Goal: Task Accomplishment & Management: Manage account settings

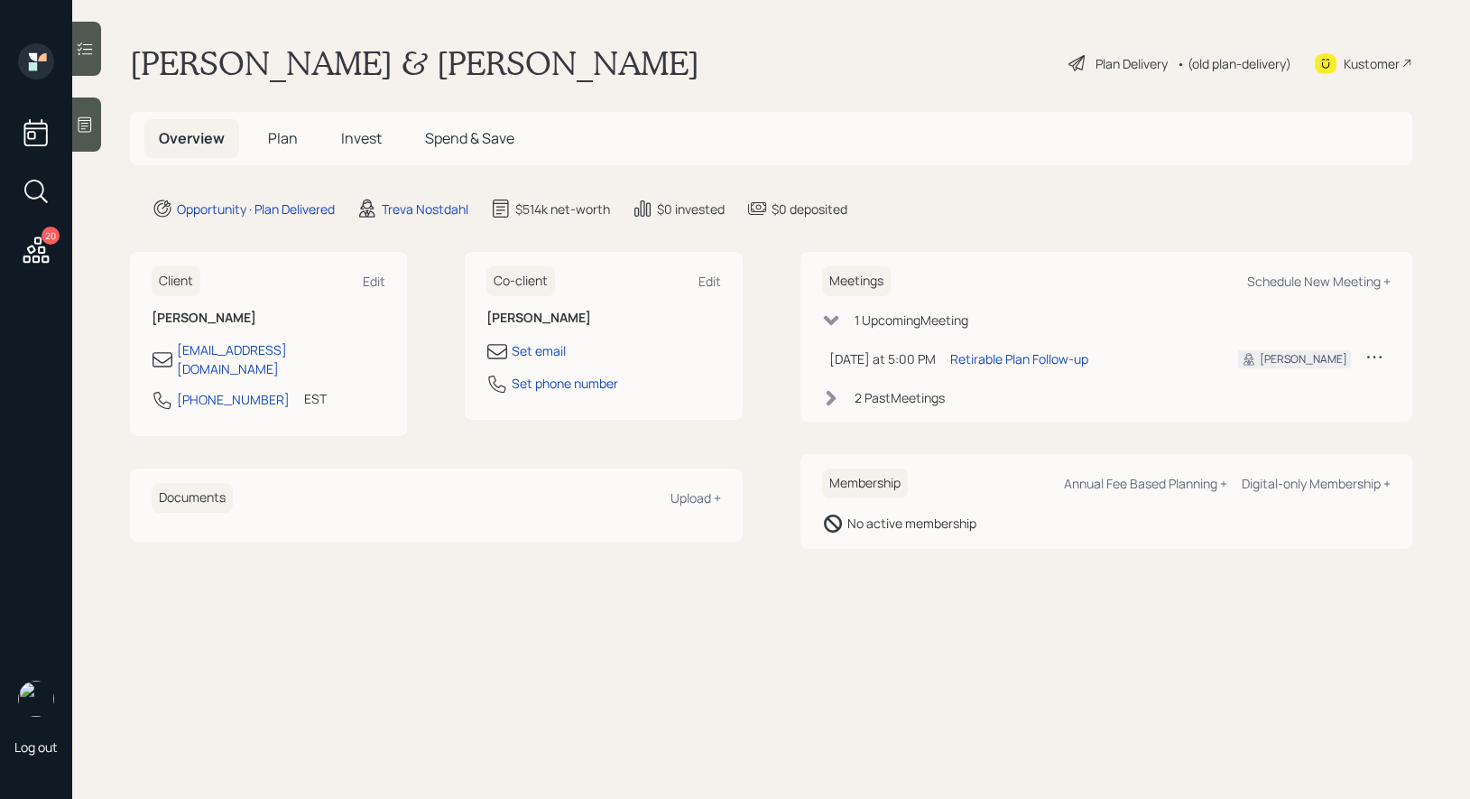
click at [658, 110] on main "Terrence & Cleo Brown Plan Delivery • (old plan-delivery) Kustomer Overview Pla…" at bounding box center [771, 399] width 1398 height 799
click at [562, 132] on div "Overview Plan Invest Spend & Save" at bounding box center [771, 138] width 1282 height 53
click at [273, 138] on span "Plan" at bounding box center [283, 138] width 30 height 20
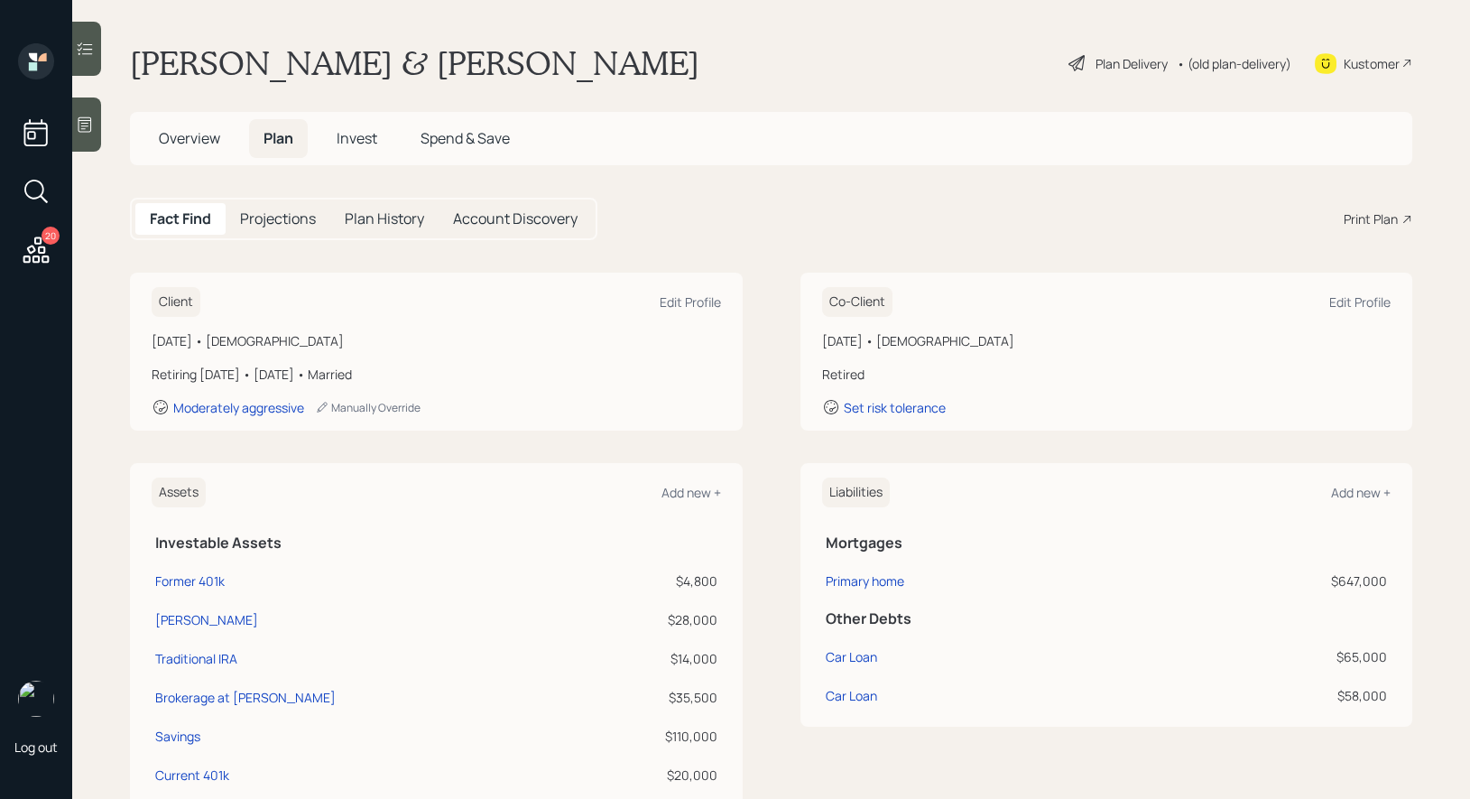
click at [368, 146] on span "Invest" at bounding box center [357, 138] width 41 height 20
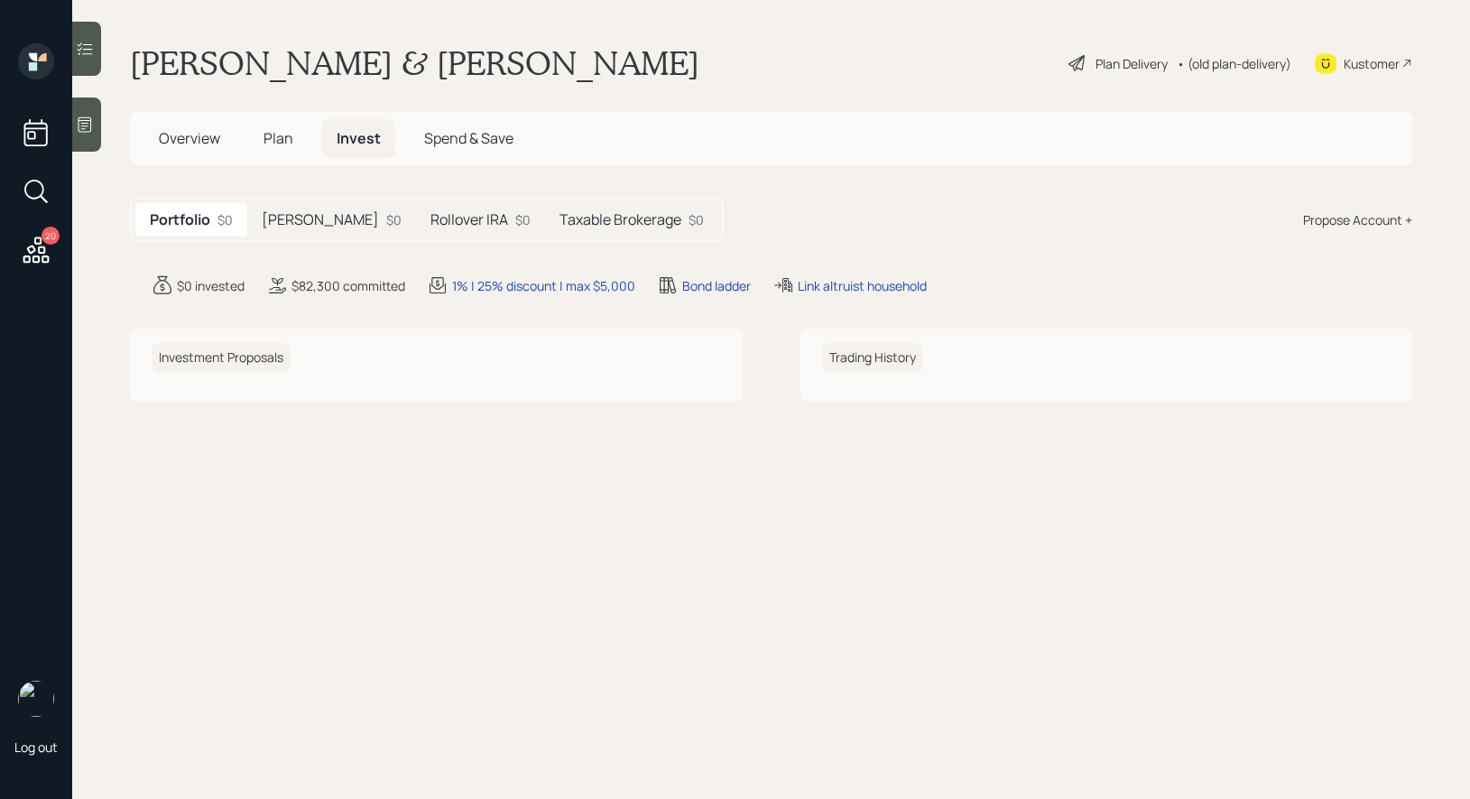
click at [461, 145] on span "Spend & Save" at bounding box center [468, 138] width 89 height 20
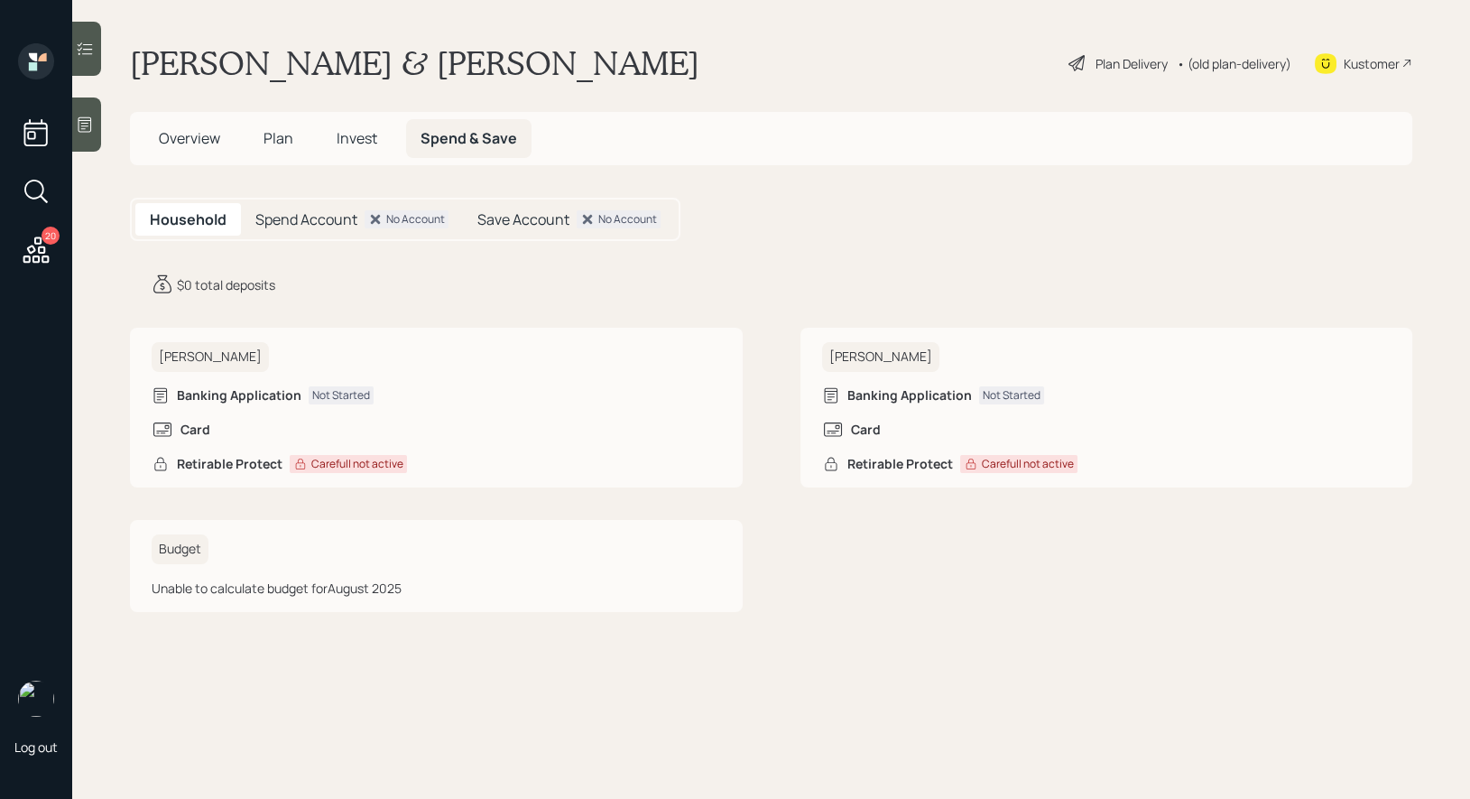
click at [205, 131] on span "Overview" at bounding box center [189, 138] width 61 height 20
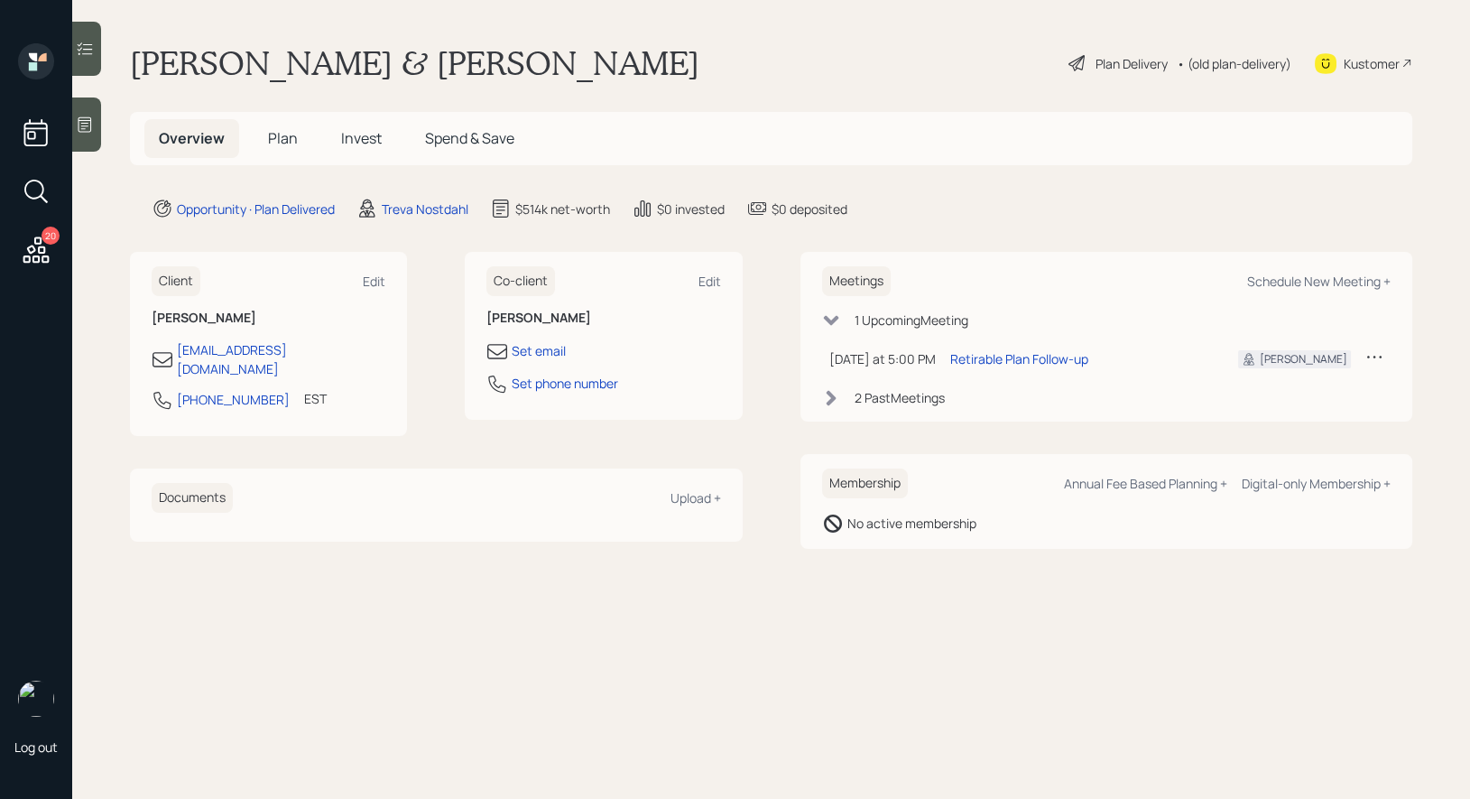
click at [1083, 60] on icon at bounding box center [1077, 63] width 22 height 22
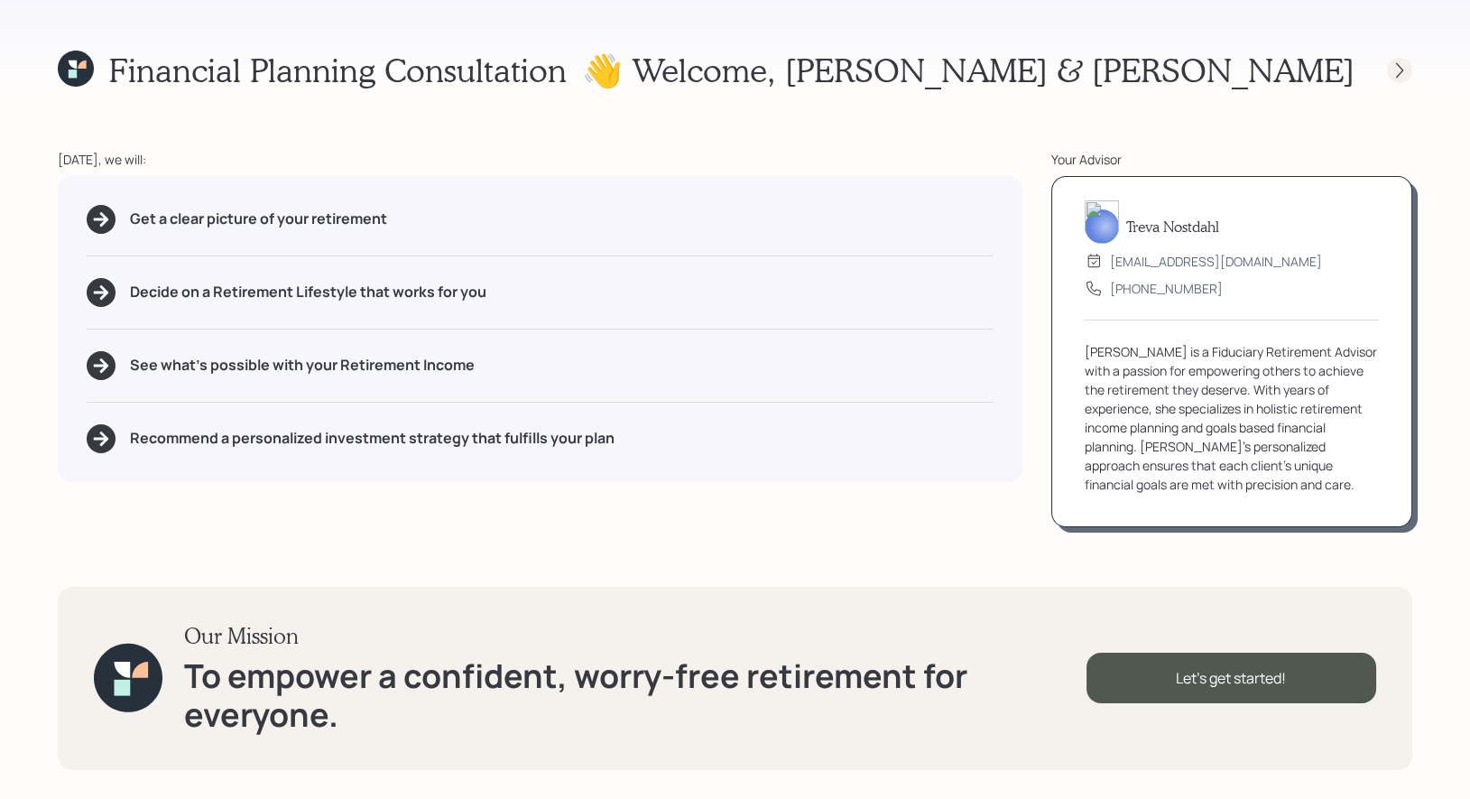
click at [1401, 69] on icon at bounding box center [1399, 69] width 7 height 15
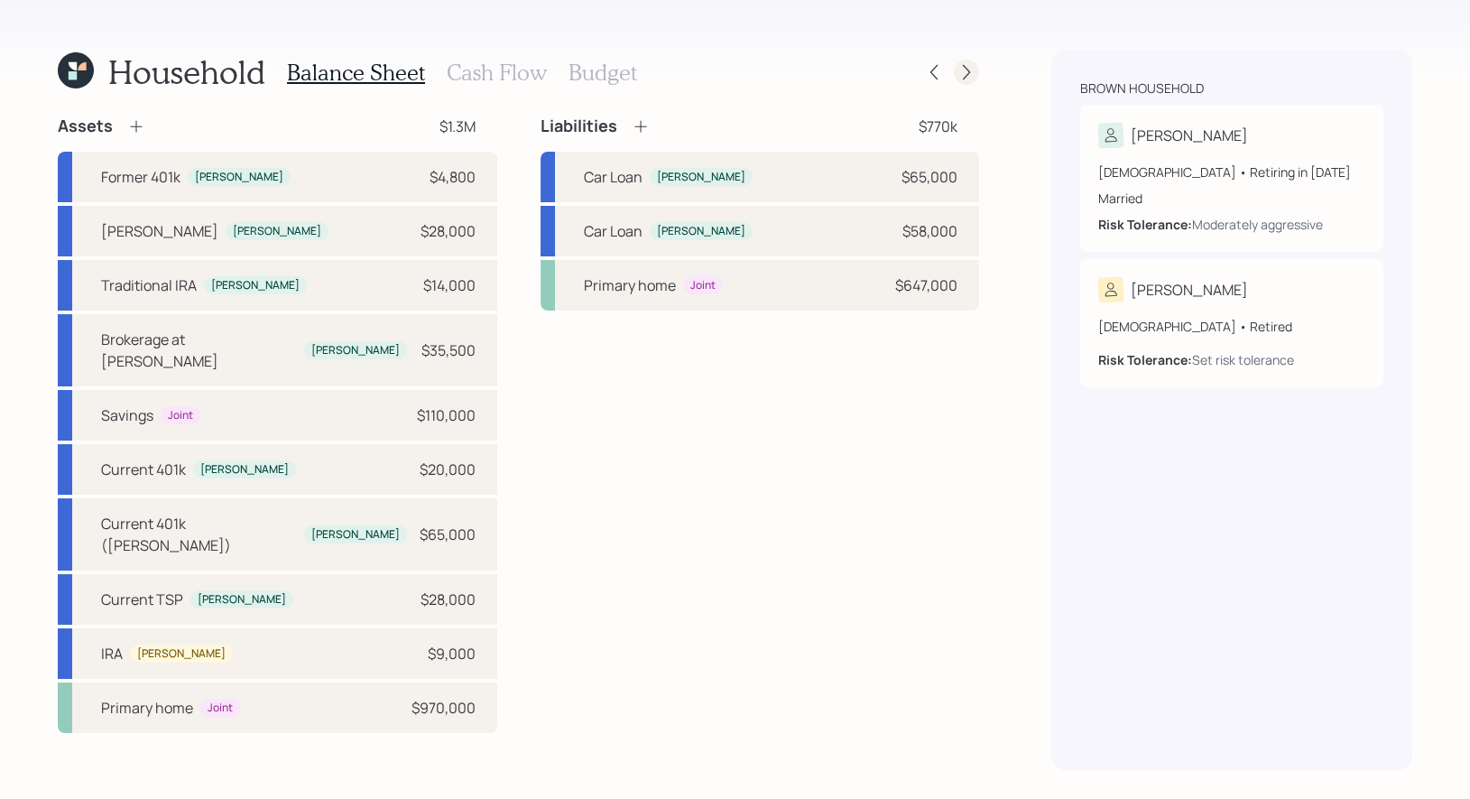
click at [966, 70] on icon at bounding box center [966, 72] width 18 height 18
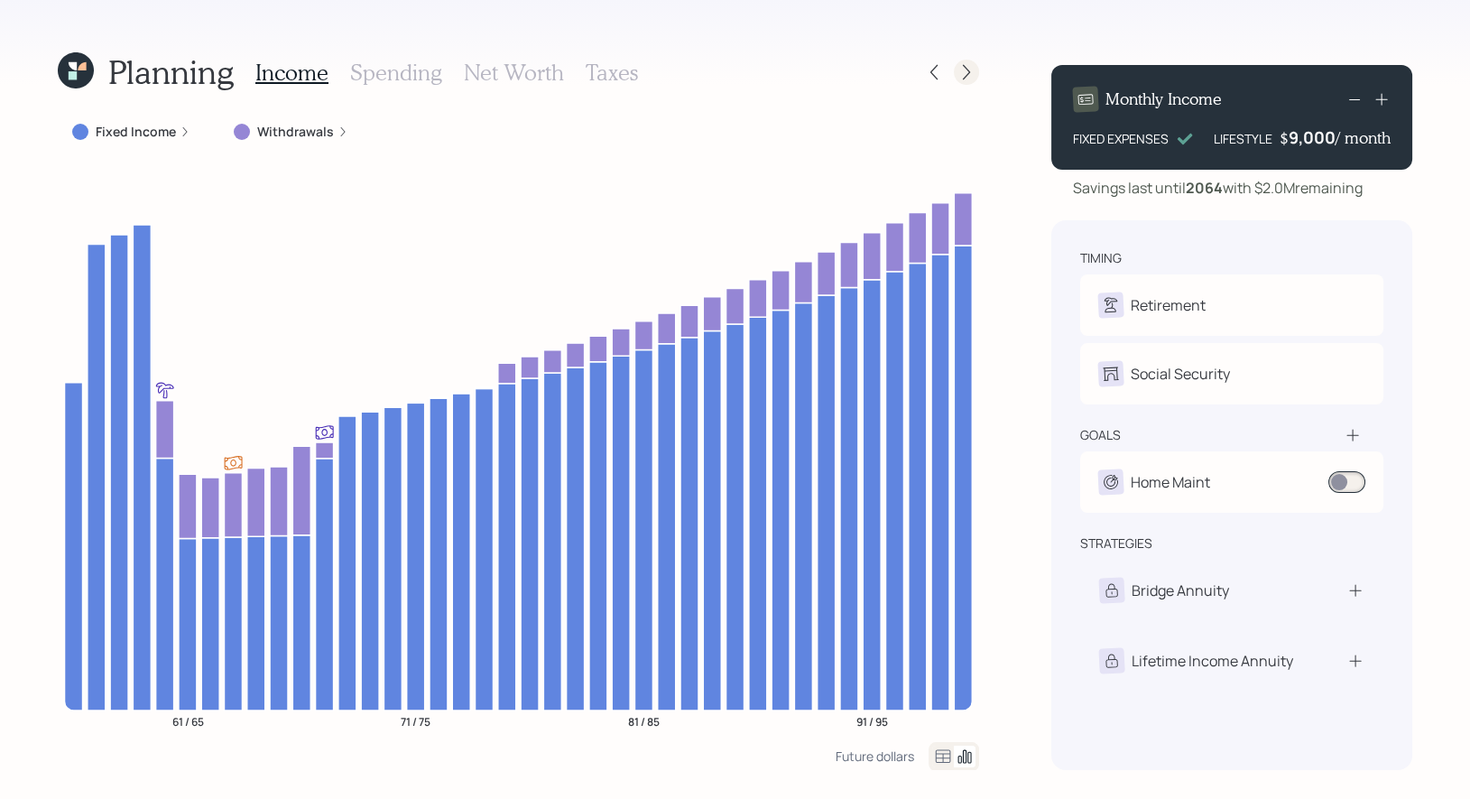
click at [971, 78] on icon at bounding box center [966, 72] width 18 height 18
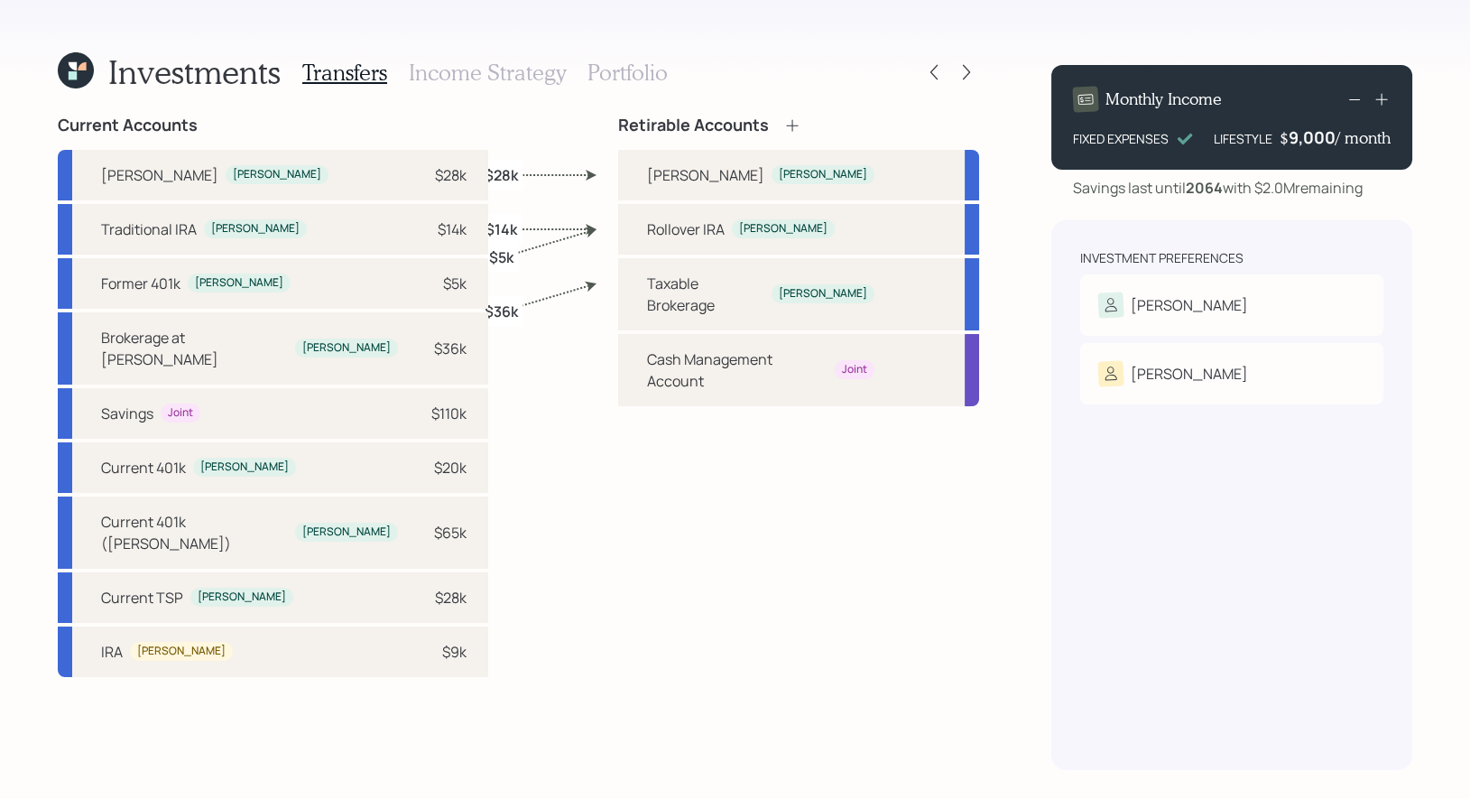
click at [612, 63] on h3 "Portfolio" at bounding box center [627, 73] width 80 height 26
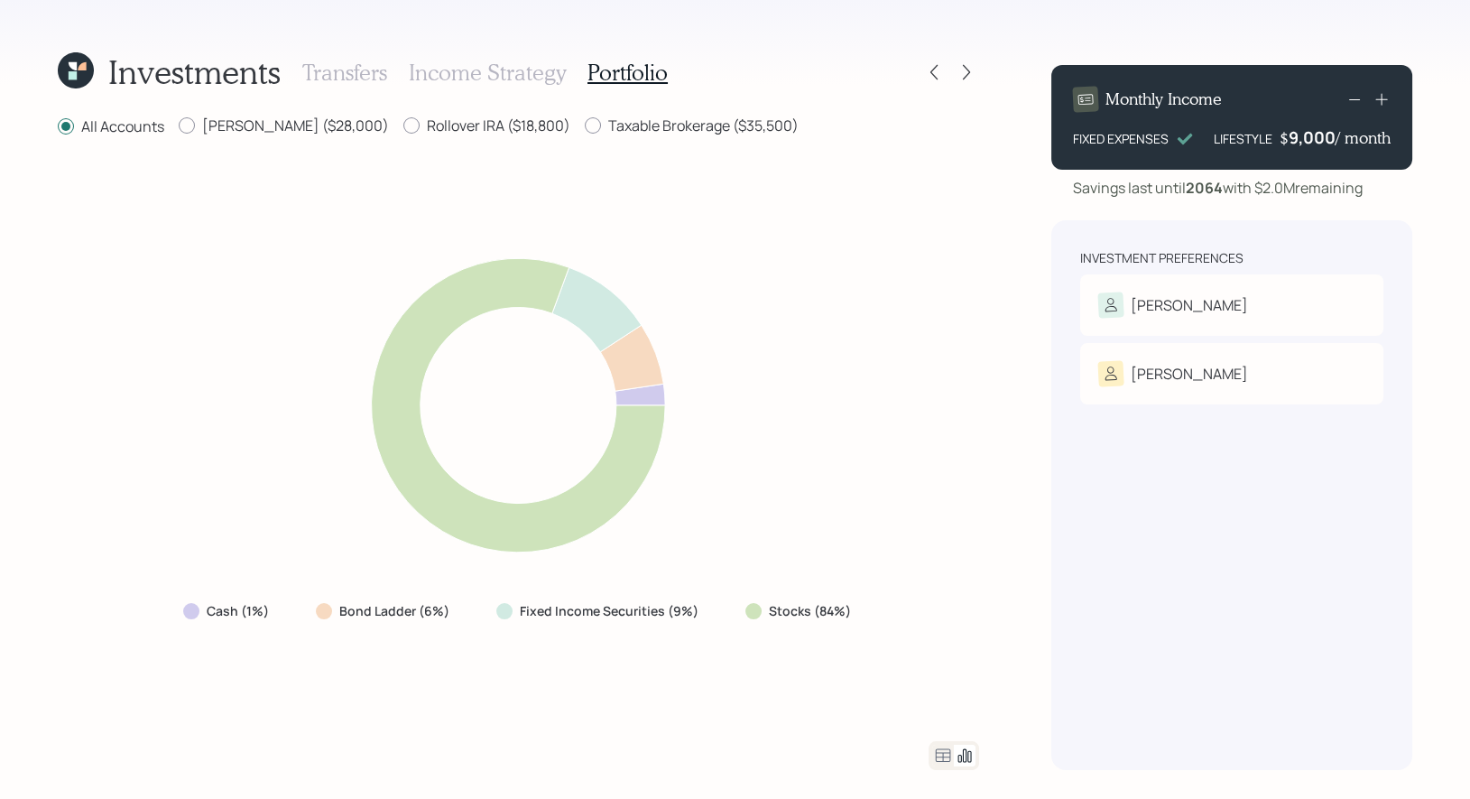
click at [506, 67] on h3 "Income Strategy" at bounding box center [487, 73] width 157 height 26
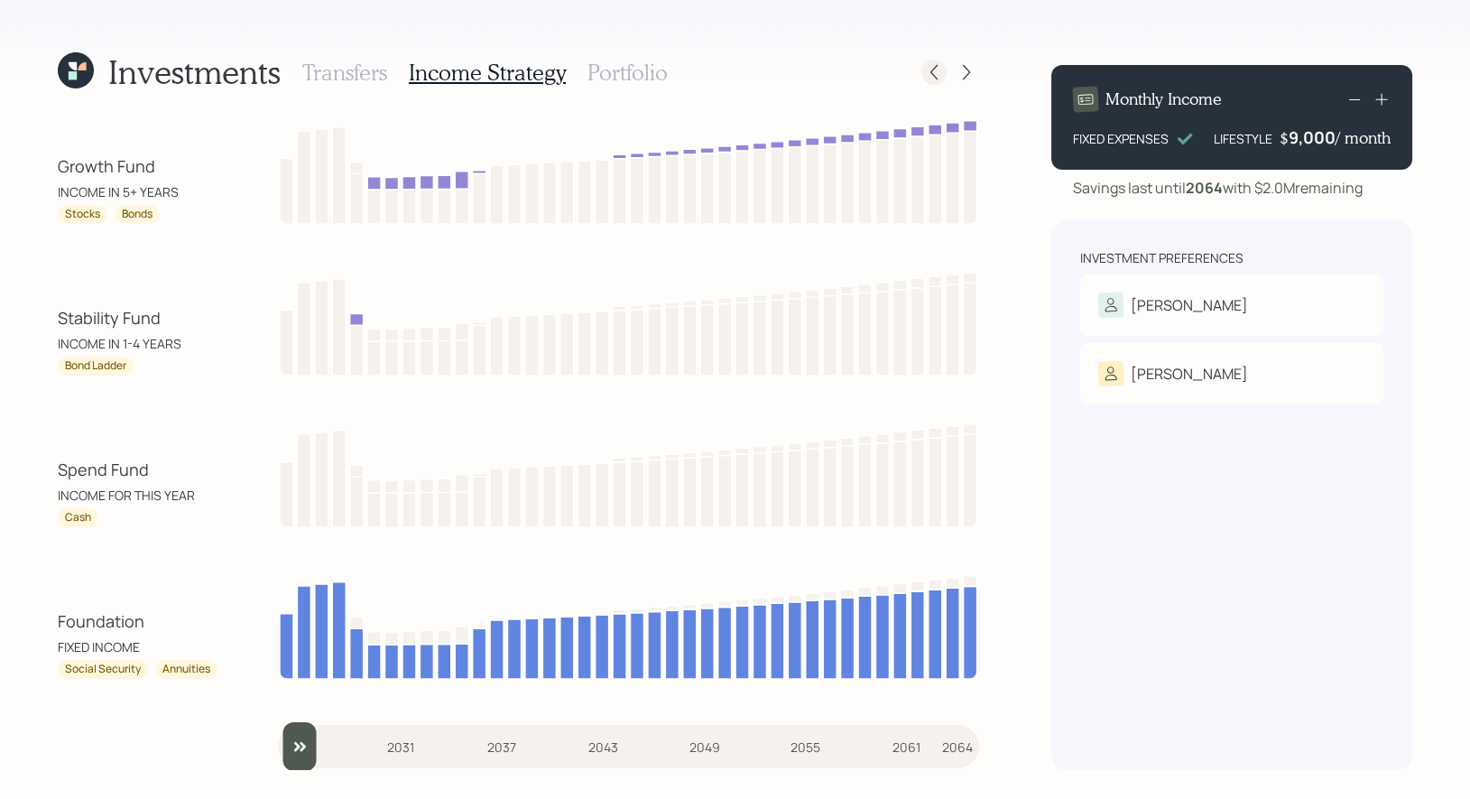
click at [937, 72] on icon at bounding box center [934, 72] width 18 height 18
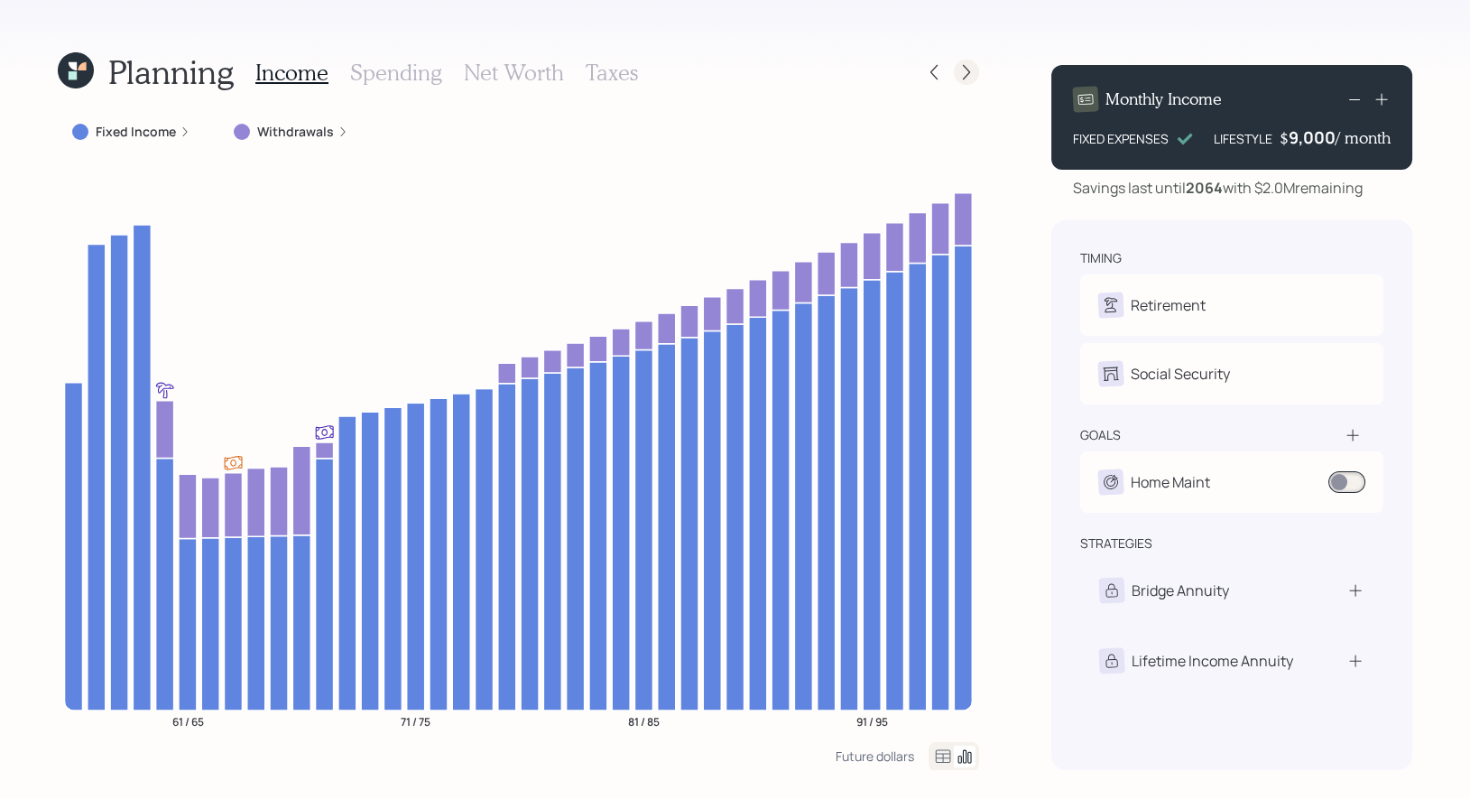
click at [968, 71] on icon at bounding box center [966, 72] width 7 height 15
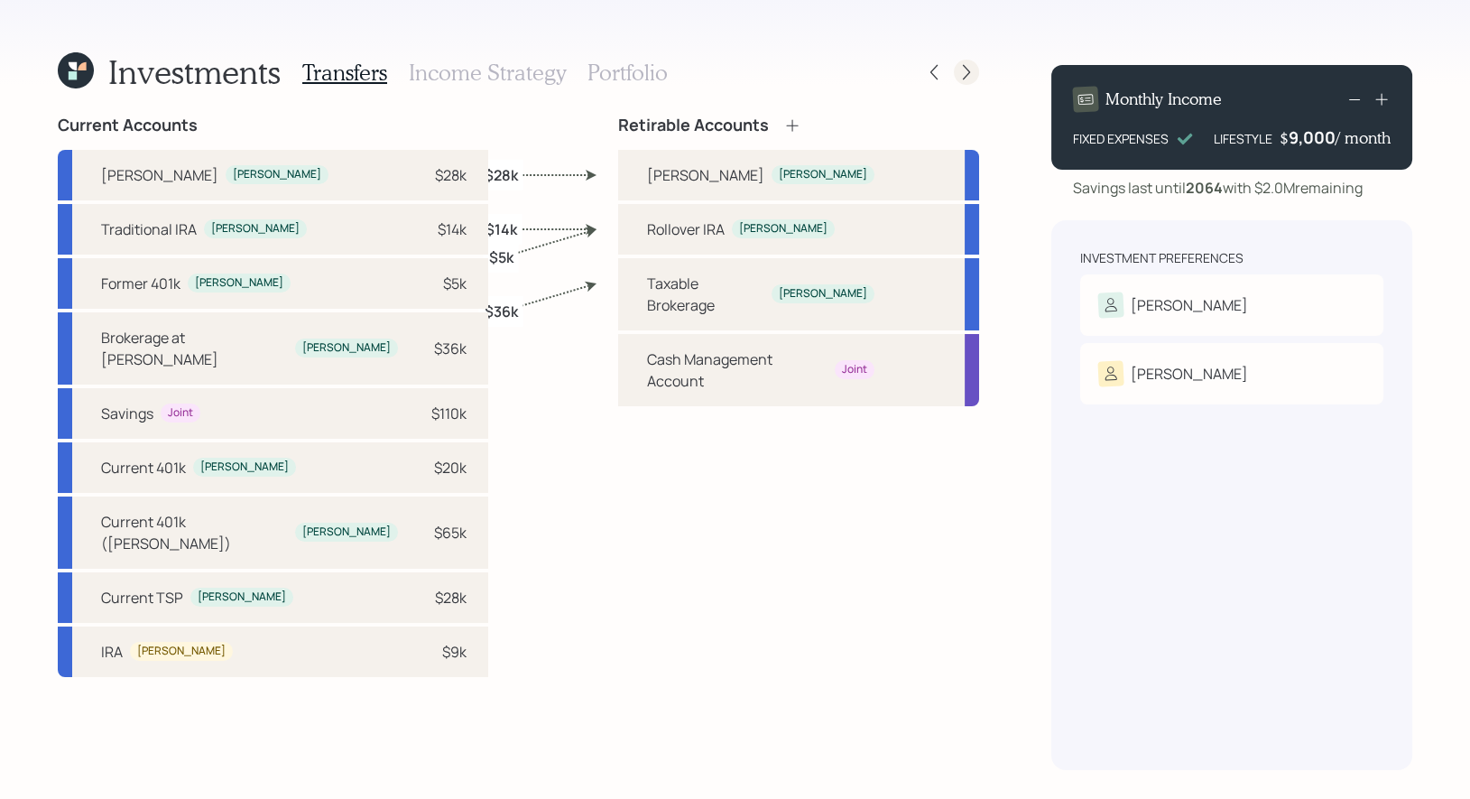
click at [966, 69] on icon at bounding box center [966, 72] width 7 height 15
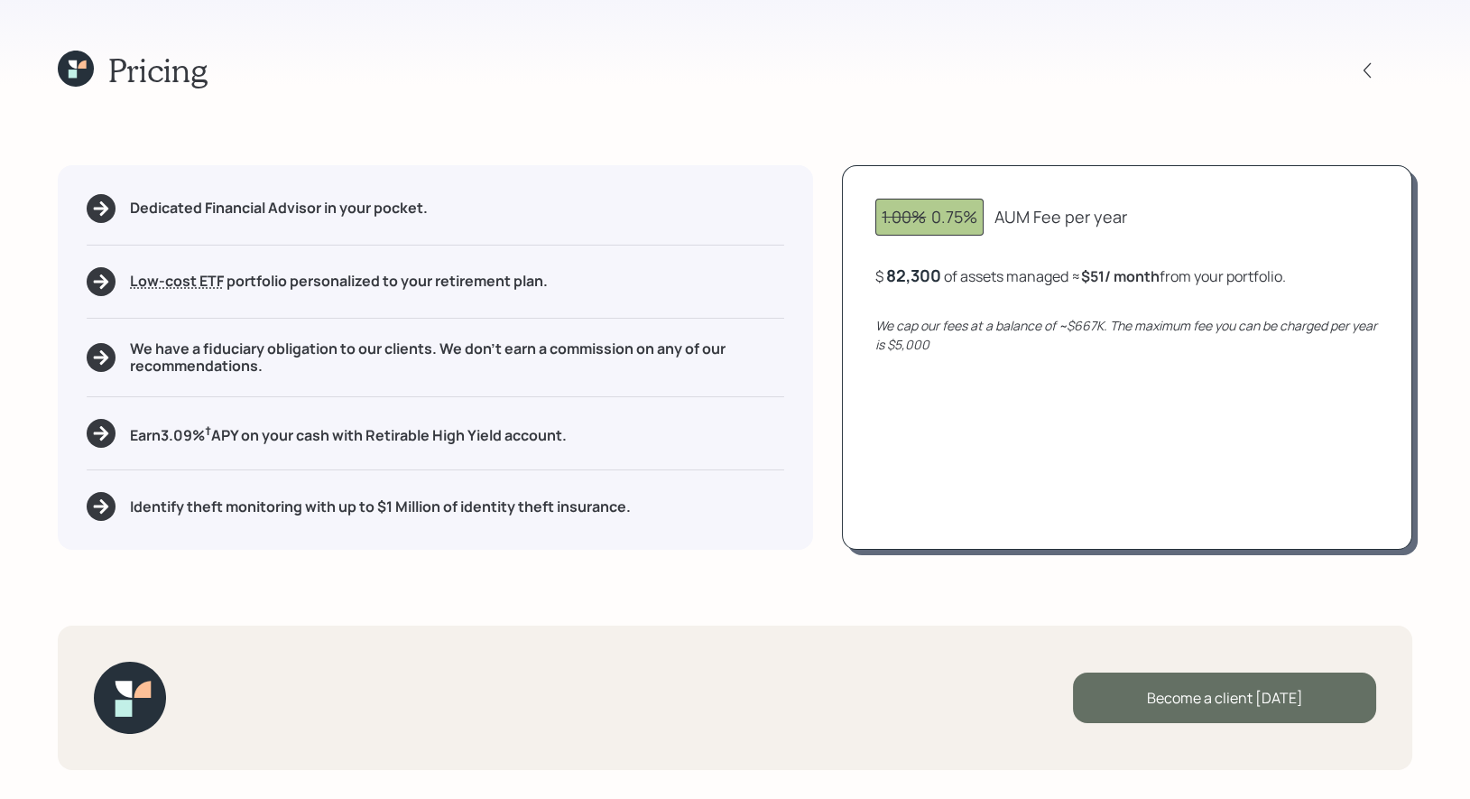
click at [1251, 695] on div "Become a client today" at bounding box center [1224, 697] width 303 height 51
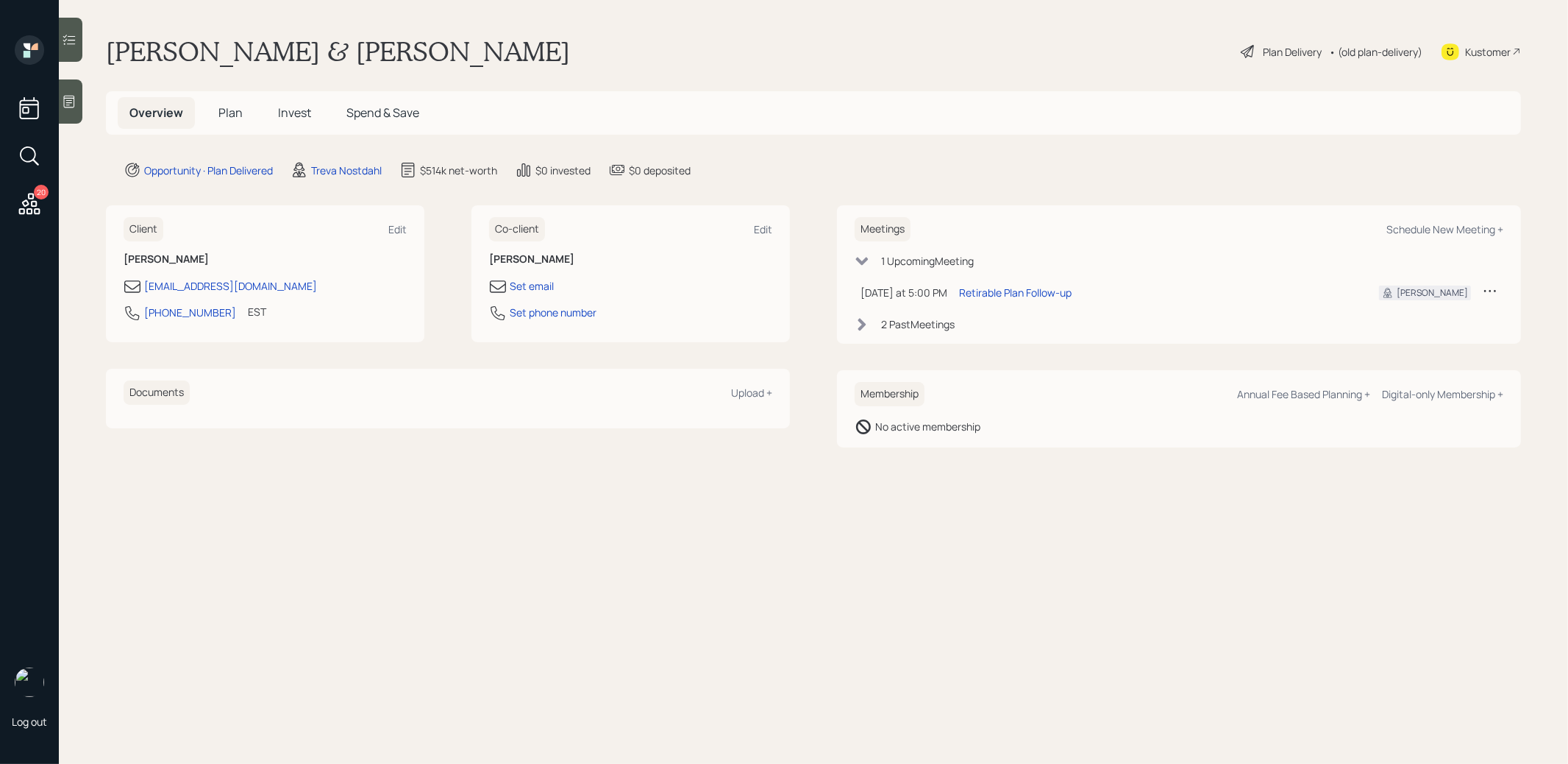
click at [1275, 56] on div "Plan Delivery" at bounding box center [1292, 51] width 59 height 15
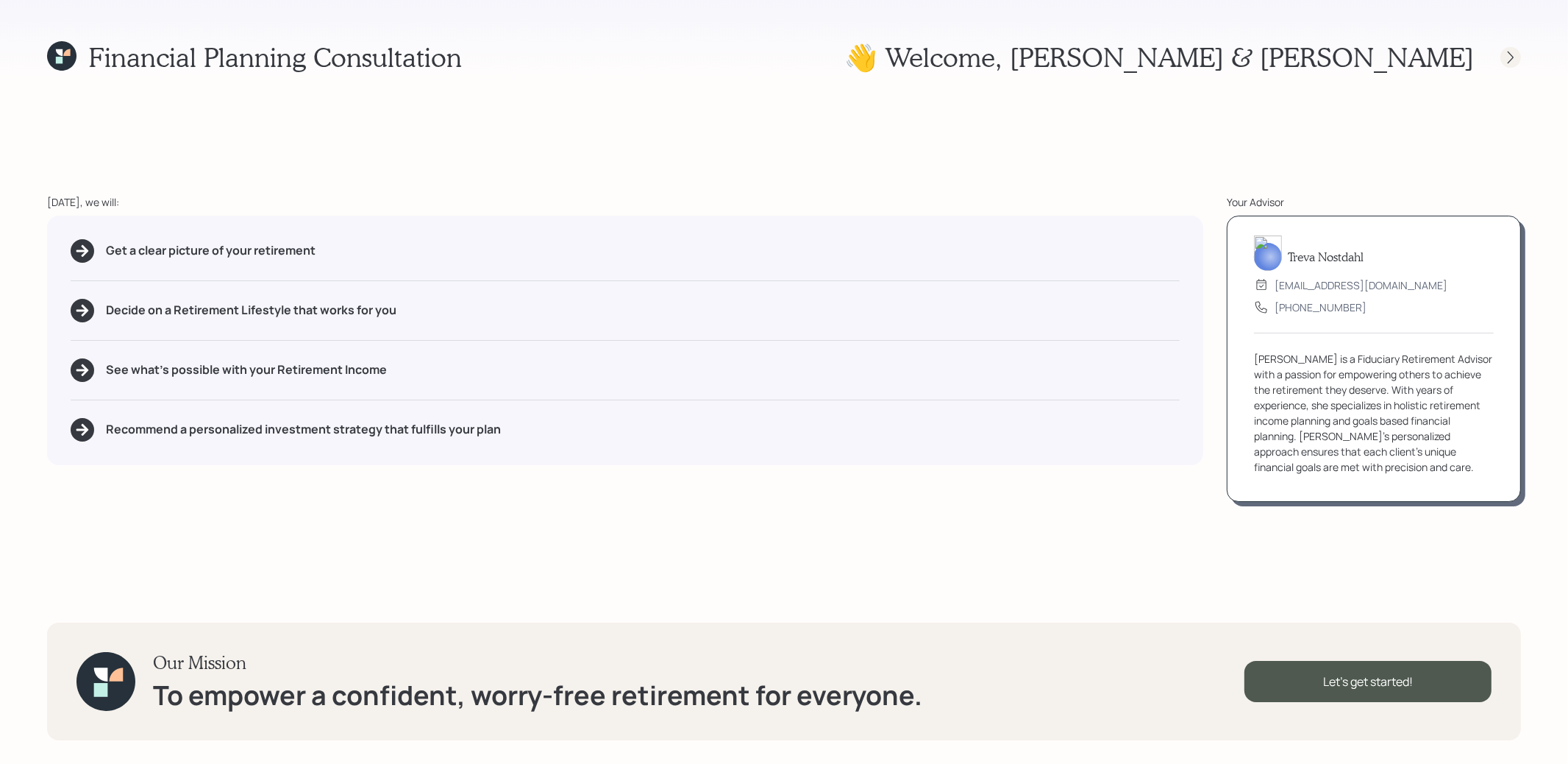
click at [1510, 55] on icon at bounding box center [1510, 56] width 6 height 12
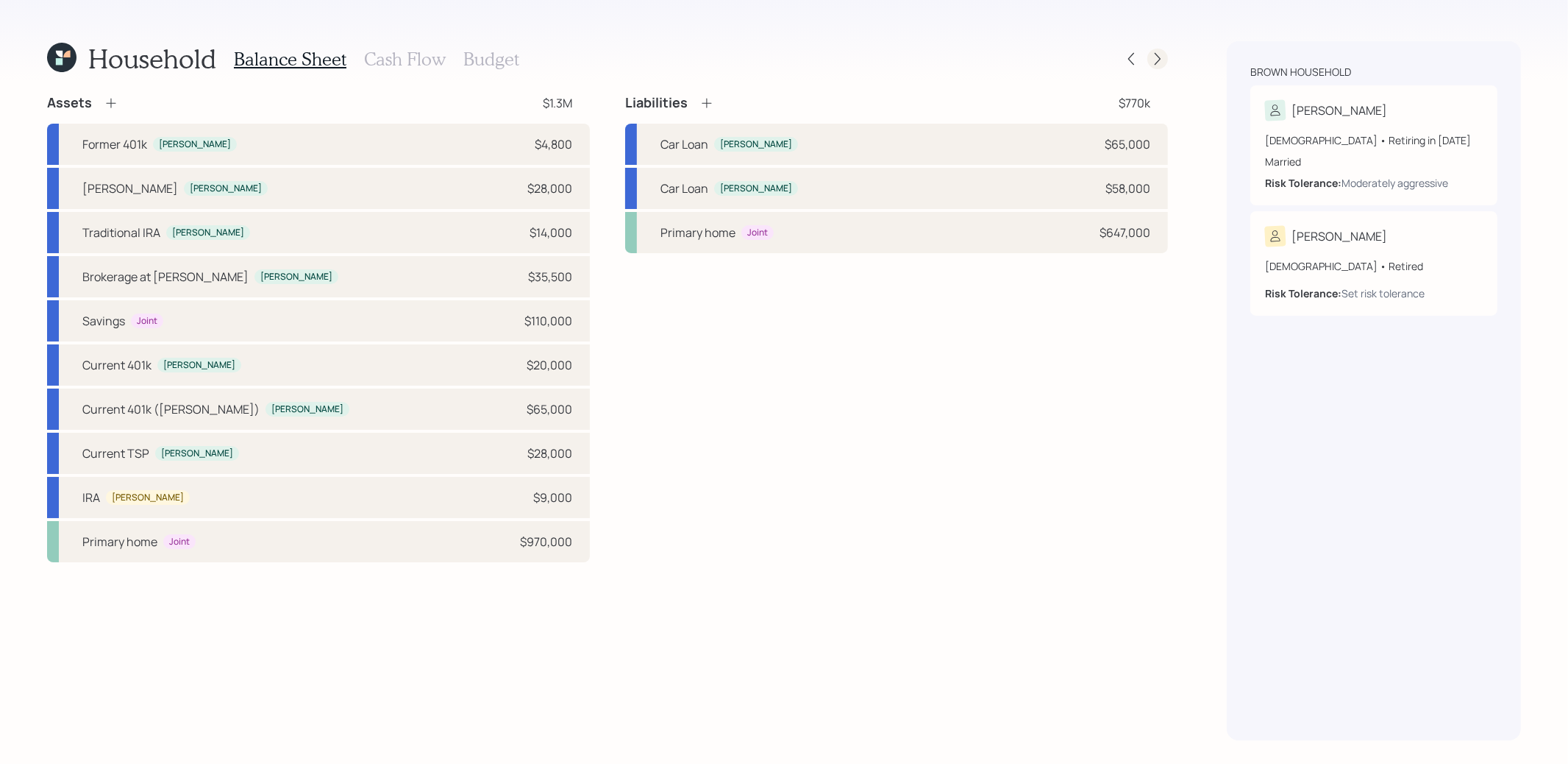
click at [1161, 55] on icon at bounding box center [1157, 59] width 15 height 15
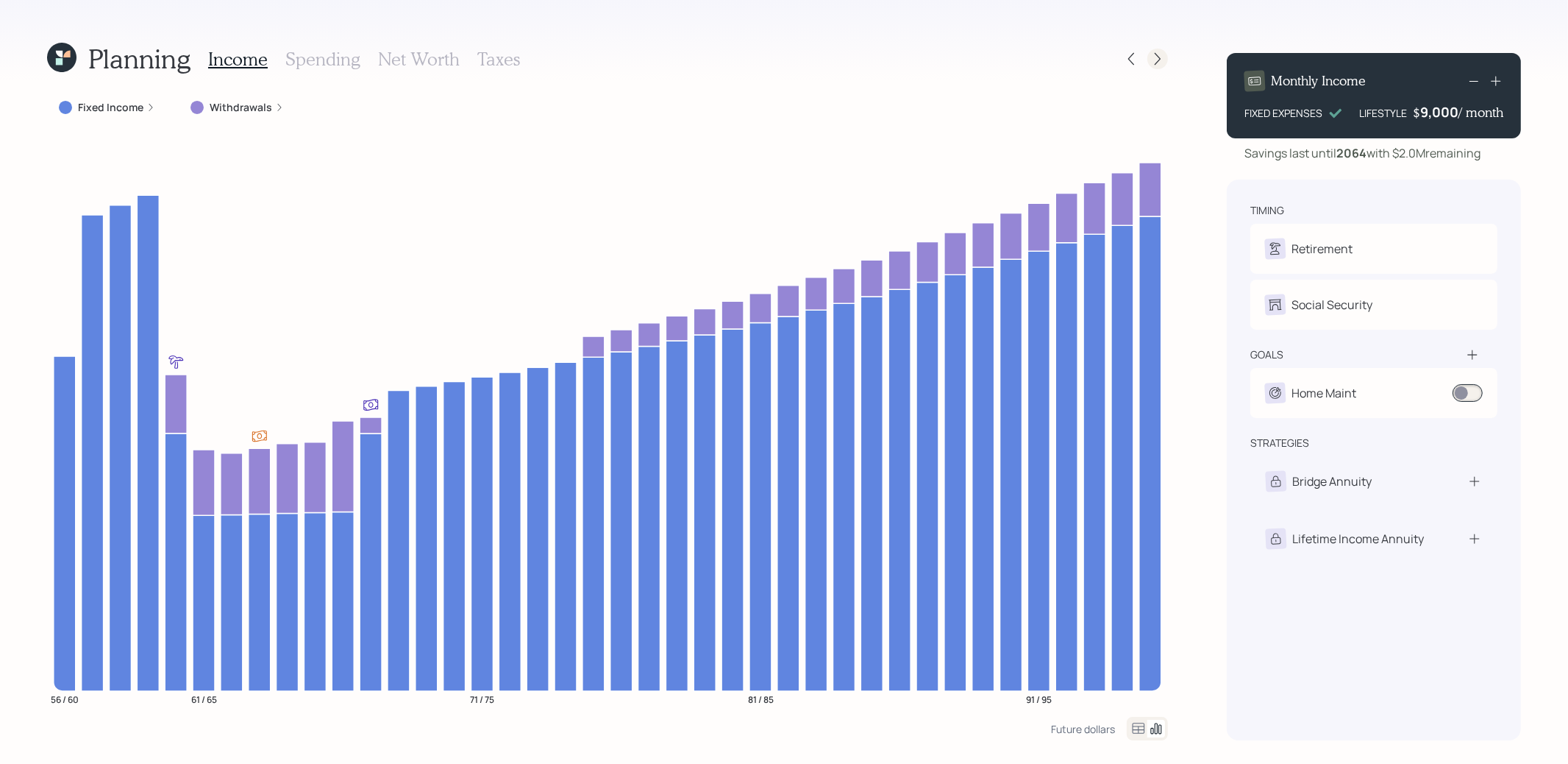
click at [1157, 56] on icon at bounding box center [1157, 59] width 6 height 12
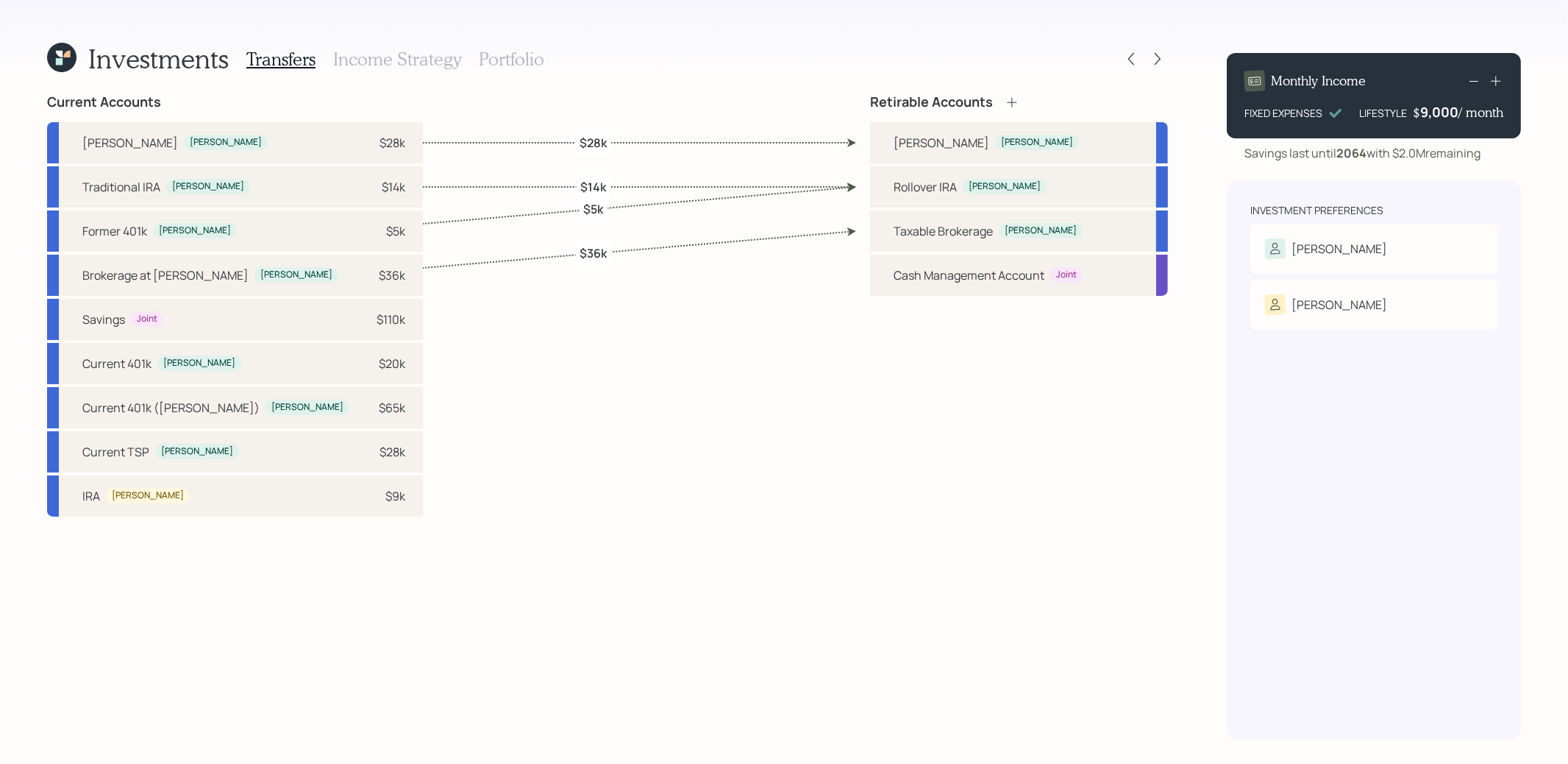
click at [1157, 56] on icon at bounding box center [1157, 59] width 6 height 12
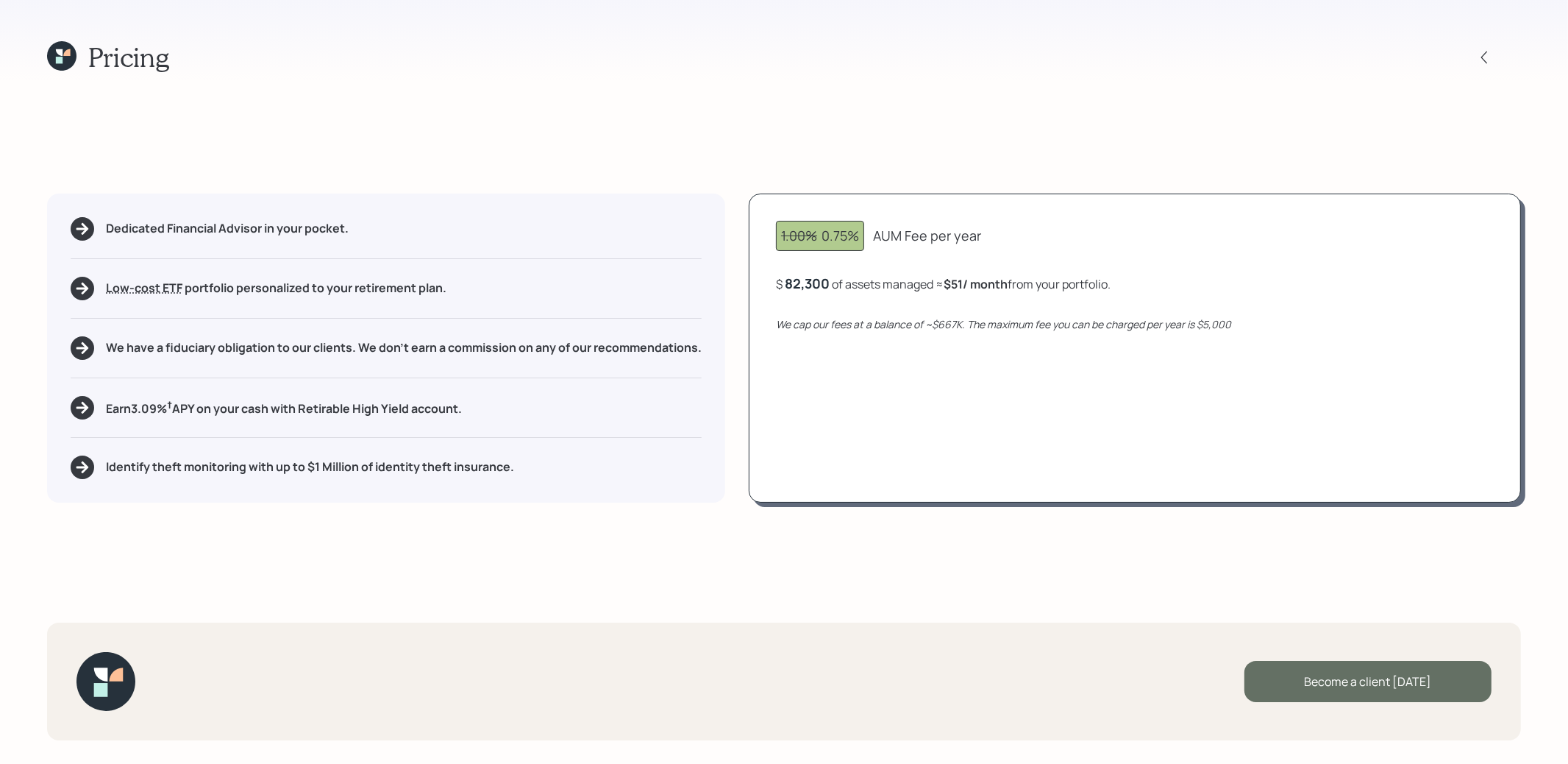
click at [1295, 685] on div "Become a client today" at bounding box center [1368, 681] width 247 height 42
click at [1357, 675] on div "Go to Altruist" at bounding box center [1368, 681] width 247 height 42
click at [67, 51] on icon at bounding box center [67, 52] width 7 height 7
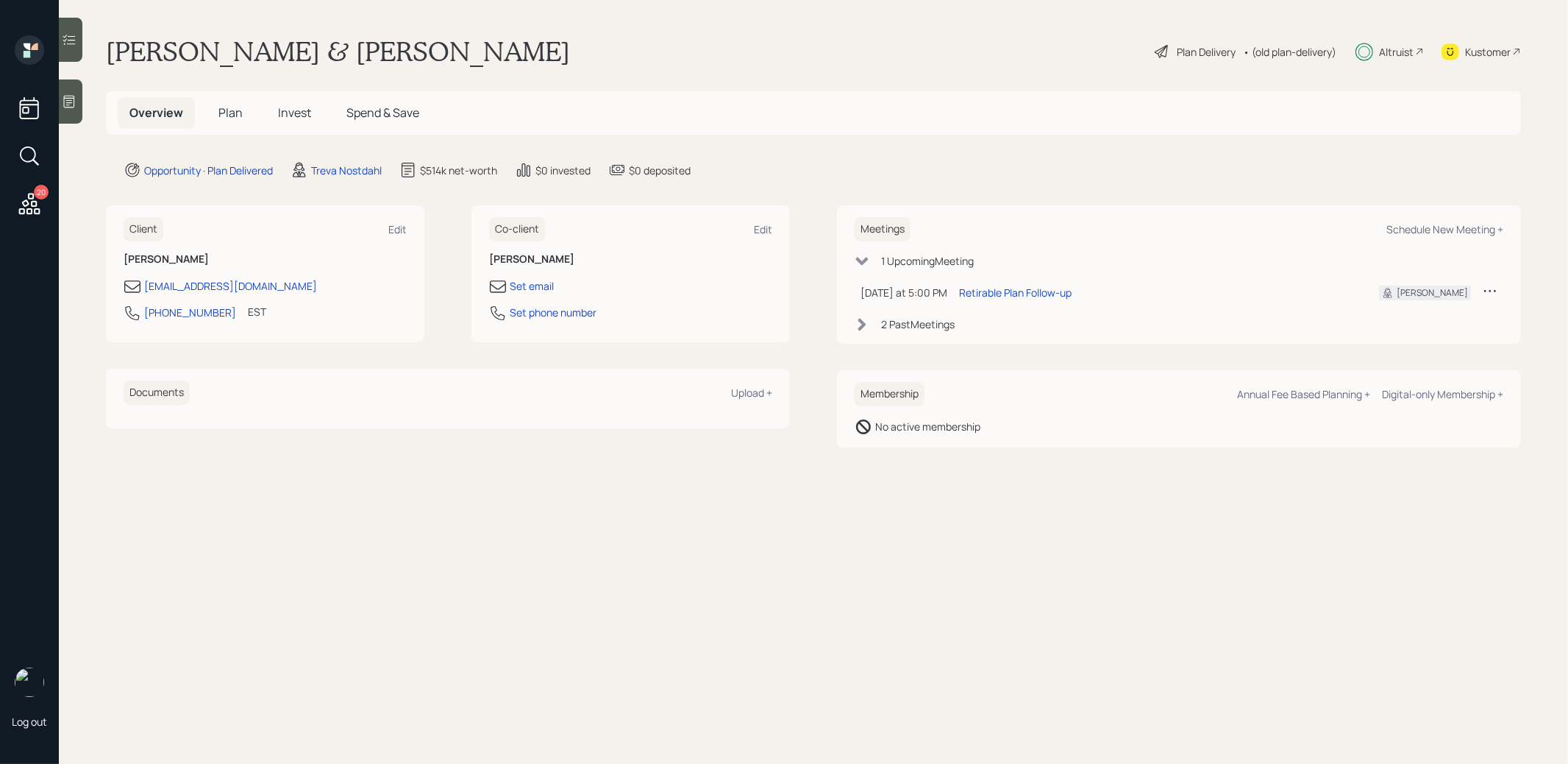
click at [222, 102] on h5 "Plan" at bounding box center [231, 113] width 48 height 32
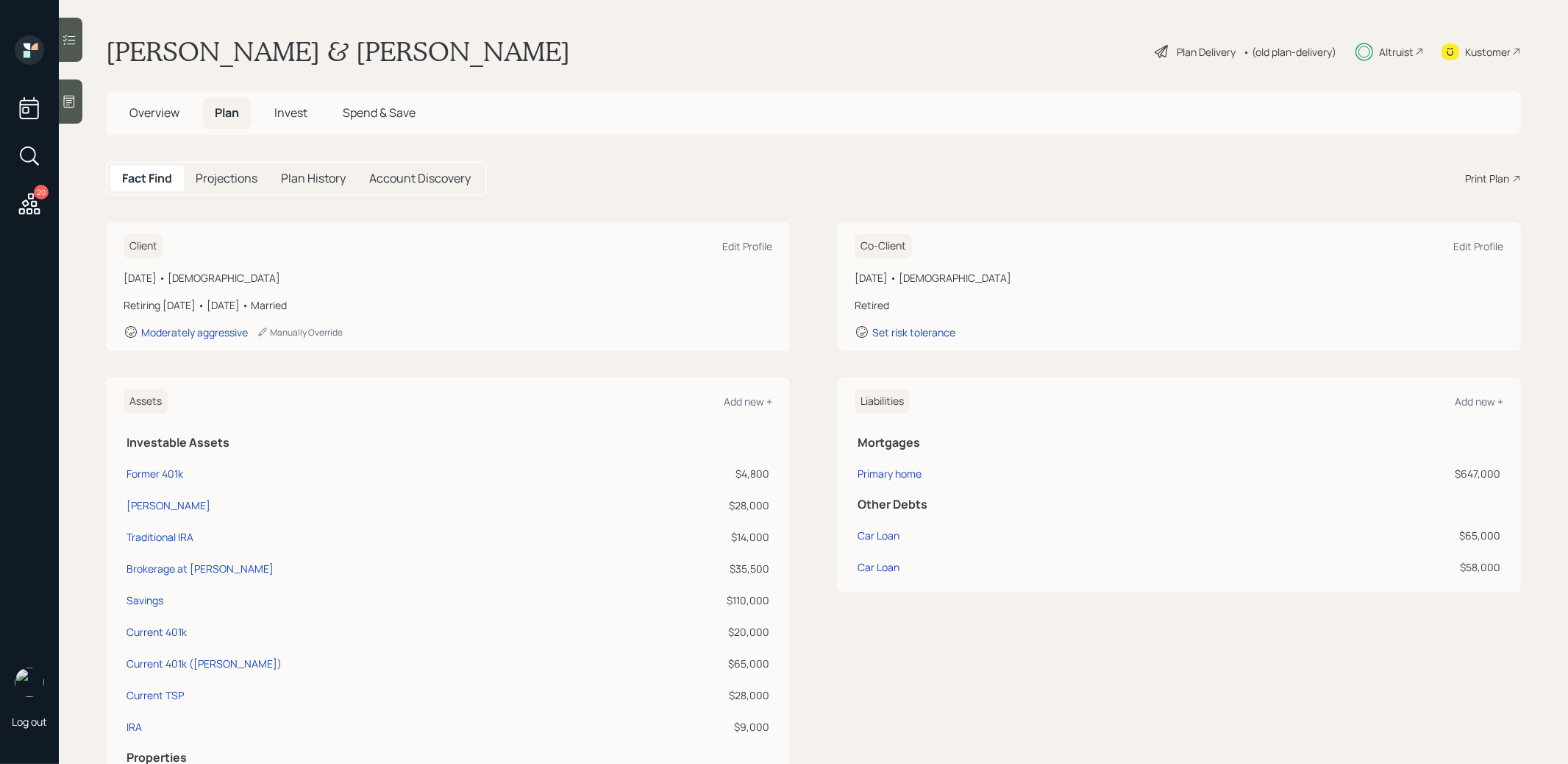
click at [301, 114] on span "Invest" at bounding box center [291, 113] width 33 height 16
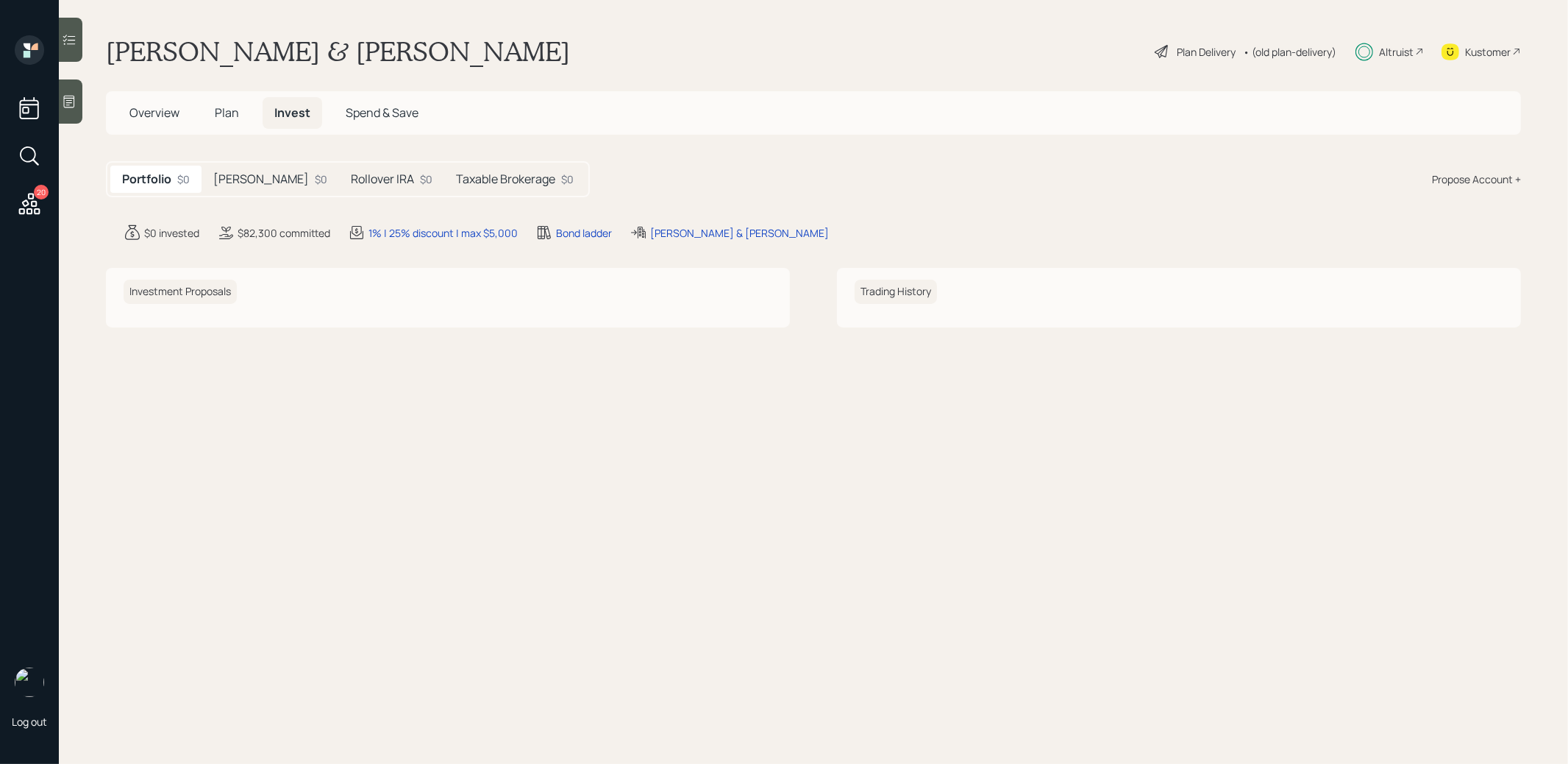
click at [485, 173] on h5 "Taxable Brokerage" at bounding box center [505, 179] width 99 height 14
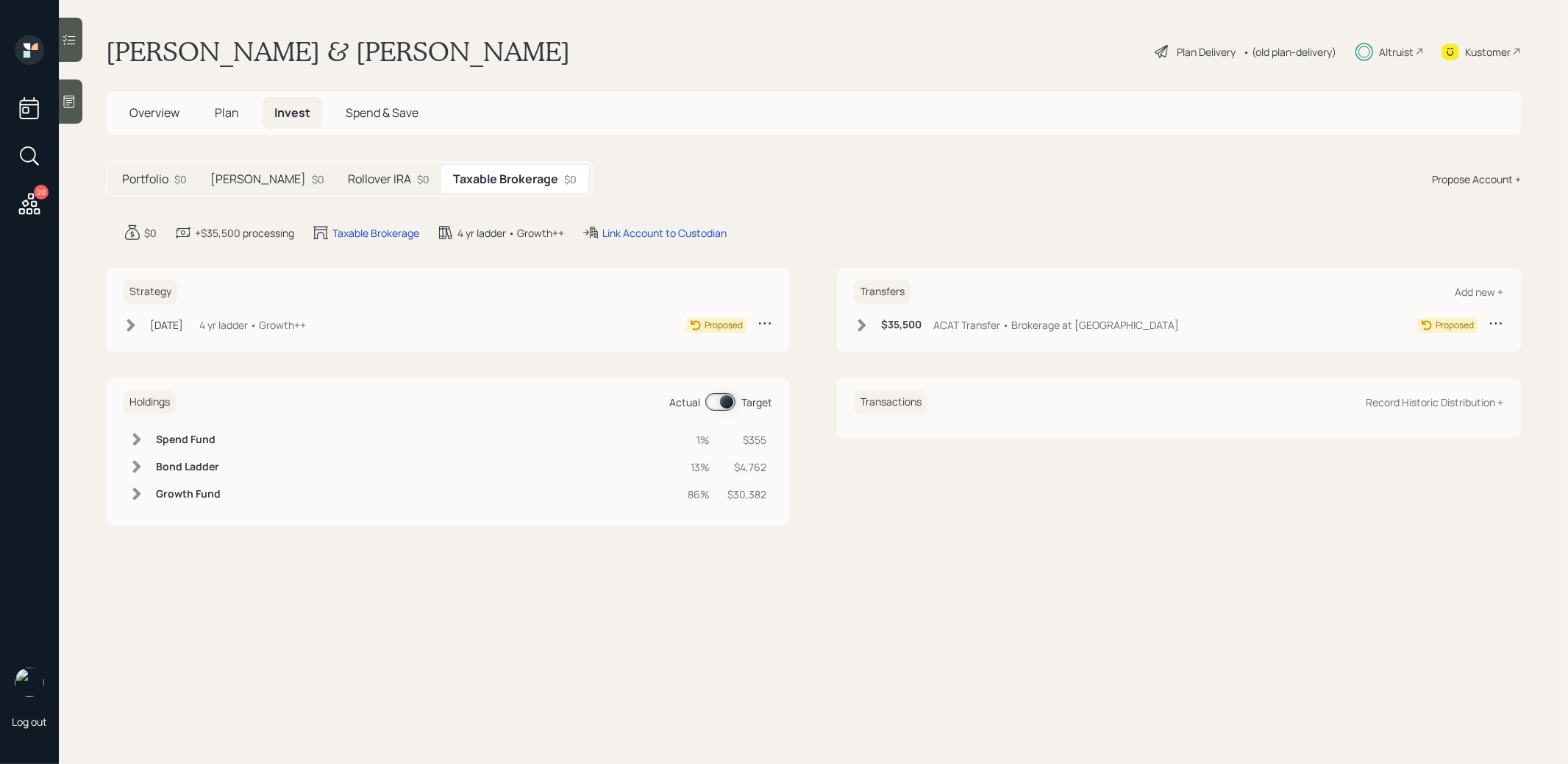
click at [863, 325] on icon at bounding box center [862, 325] width 8 height 12
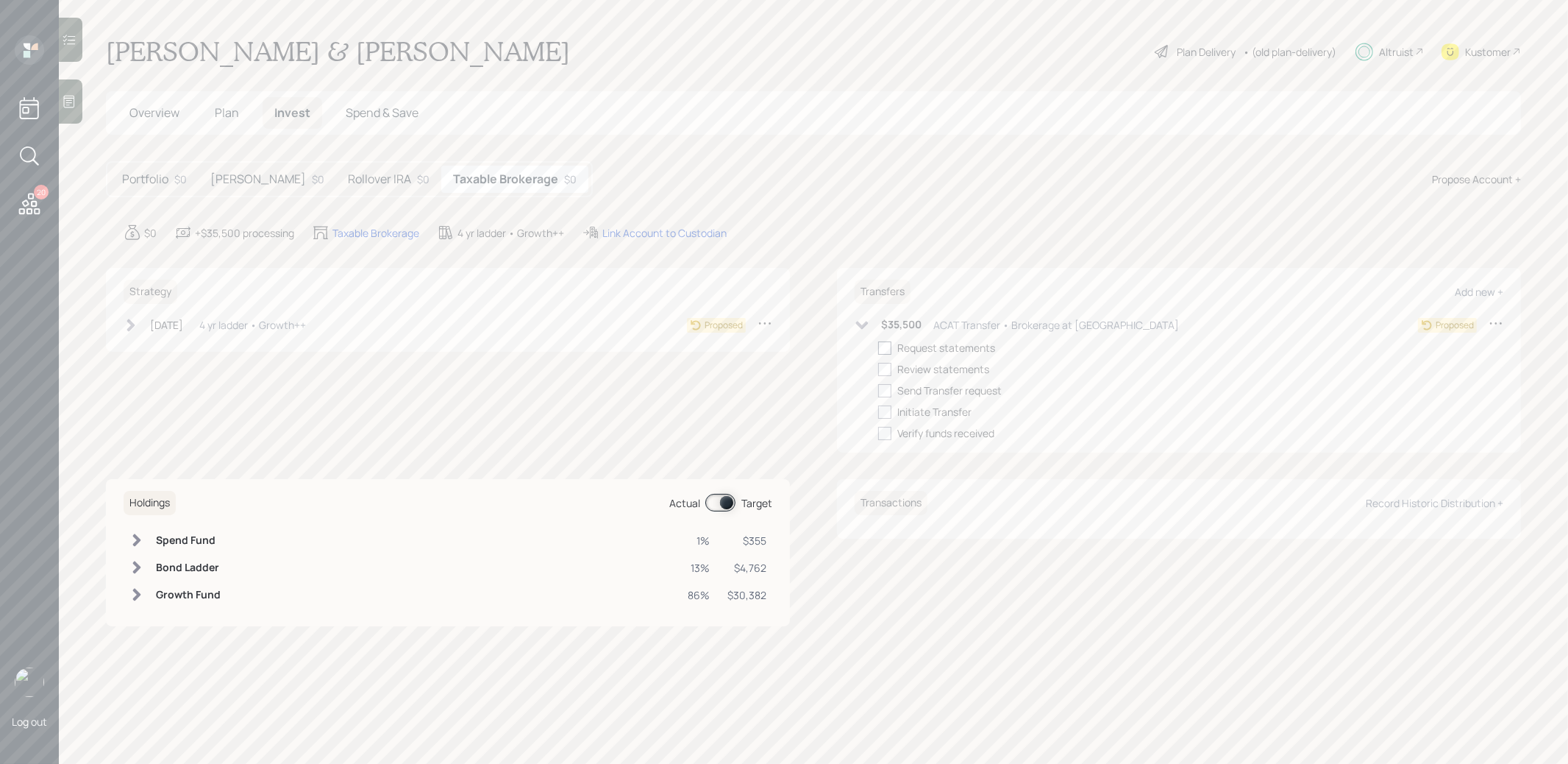
click at [883, 346] on div at bounding box center [884, 348] width 13 height 13
click at [878, 347] on input "checkbox" at bounding box center [877, 347] width 1 height 1
checkbox input "true"
click at [348, 179] on h5 "Rollover IRA" at bounding box center [380, 179] width 64 height 14
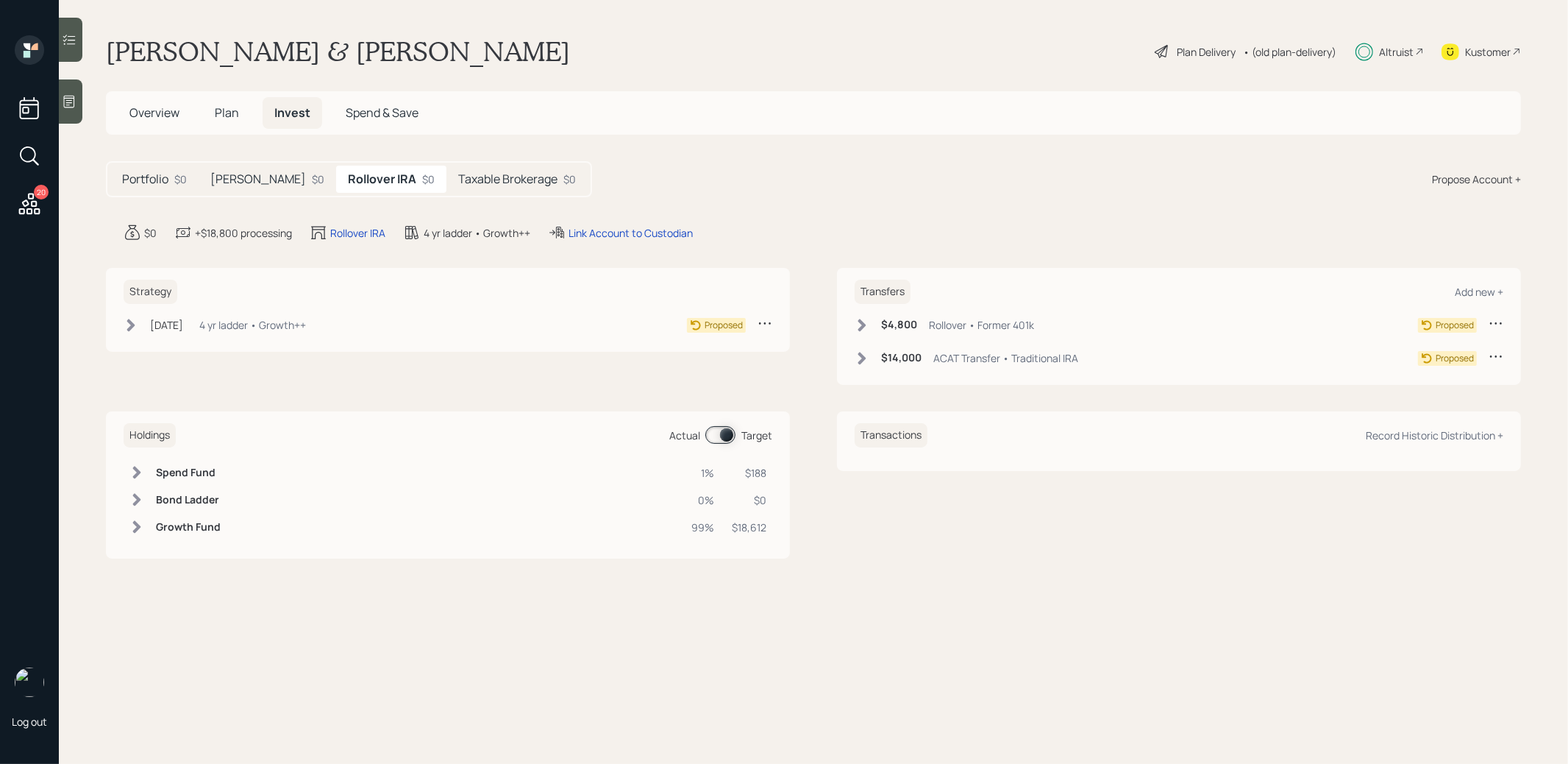
click at [861, 323] on icon at bounding box center [862, 325] width 8 height 12
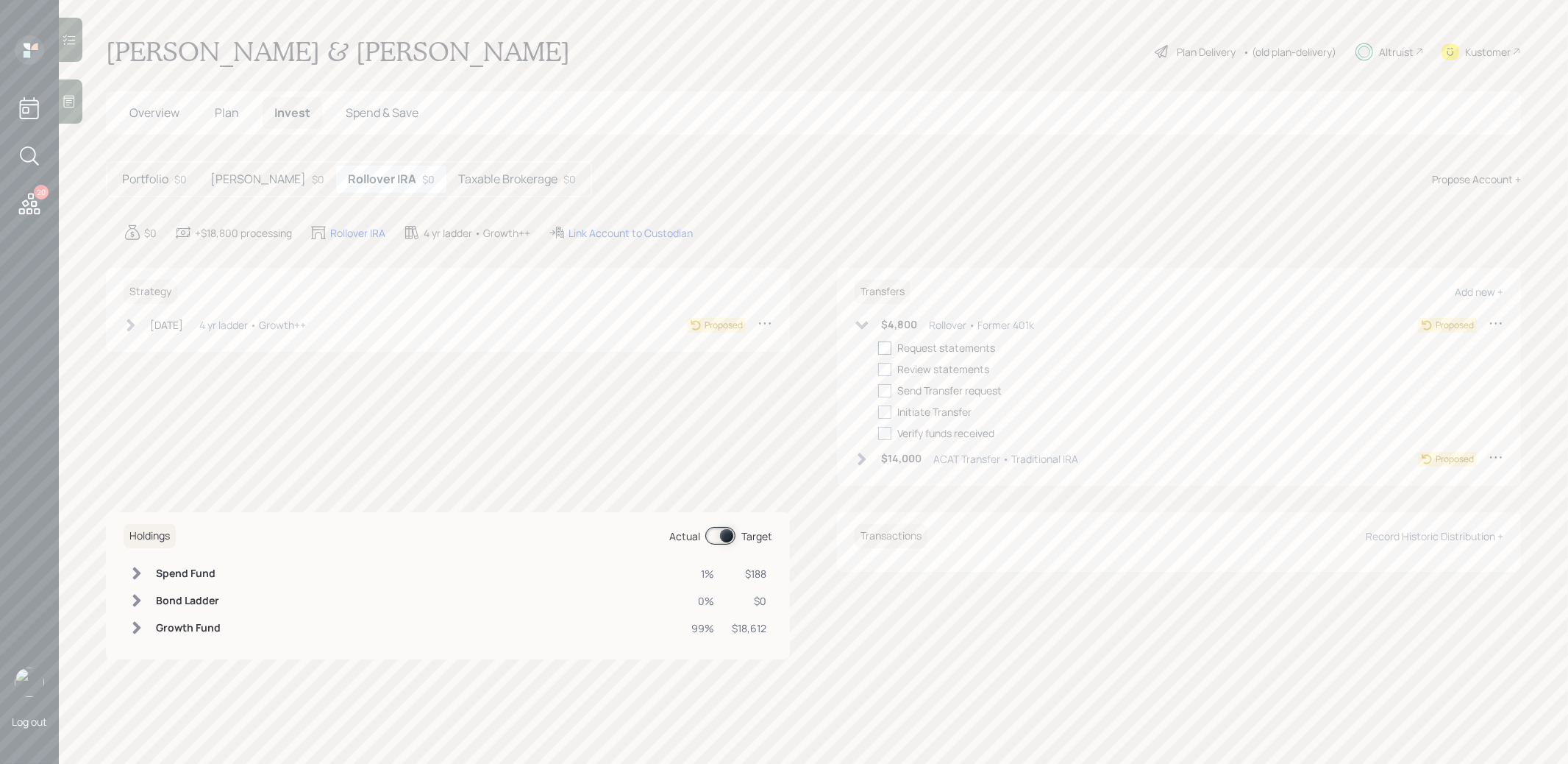
click at [885, 348] on div at bounding box center [884, 348] width 13 height 13
click at [878, 348] on input "checkbox" at bounding box center [877, 347] width 1 height 1
checkbox input "true"
click at [862, 458] on icon at bounding box center [862, 458] width 8 height 12
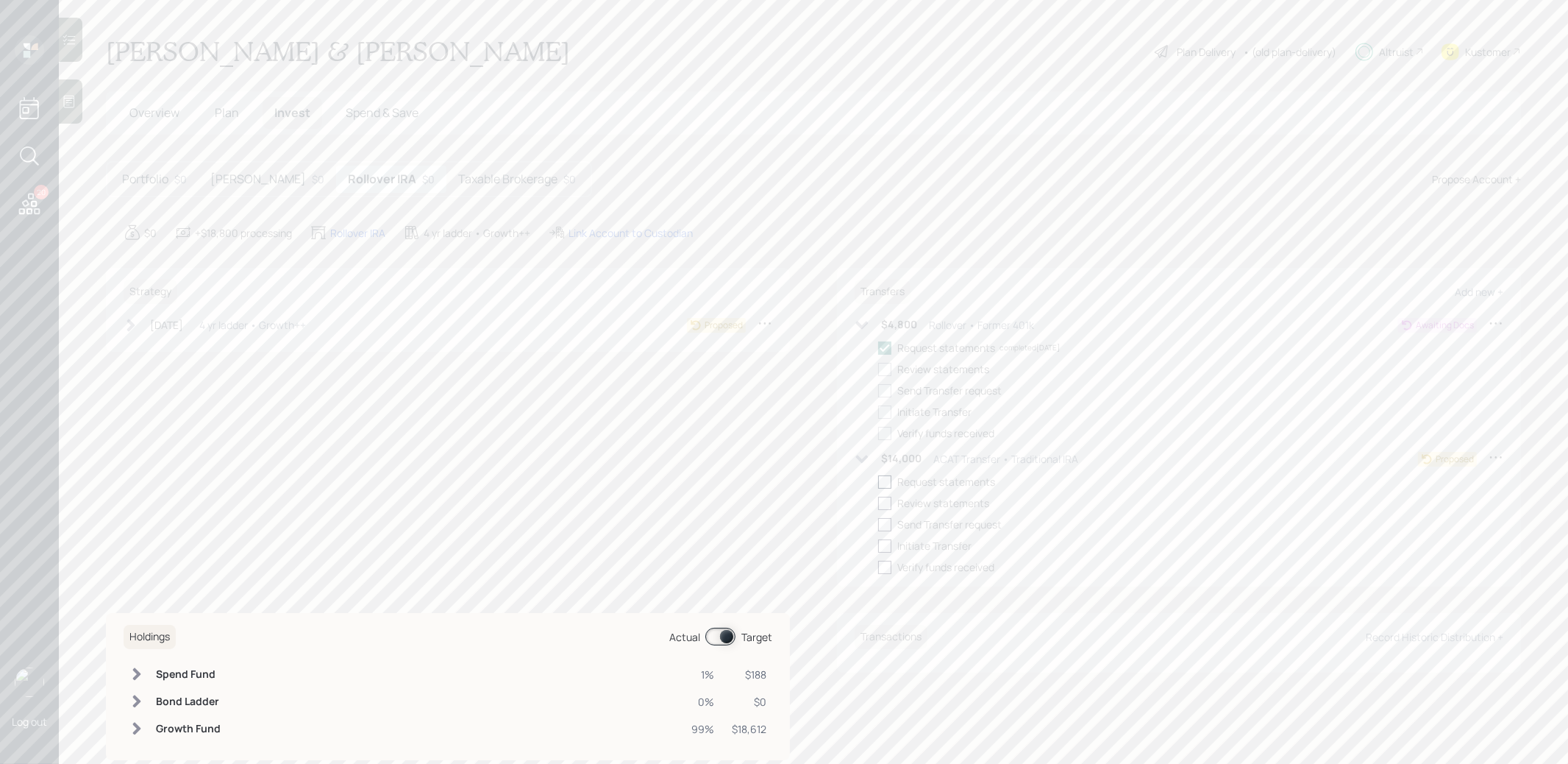
click at [884, 482] on div at bounding box center [884, 482] width 13 height 13
click at [878, 482] on input "checkbox" at bounding box center [877, 481] width 1 height 1
checkbox input "true"
click at [251, 178] on h5 "[PERSON_NAME]" at bounding box center [258, 179] width 95 height 14
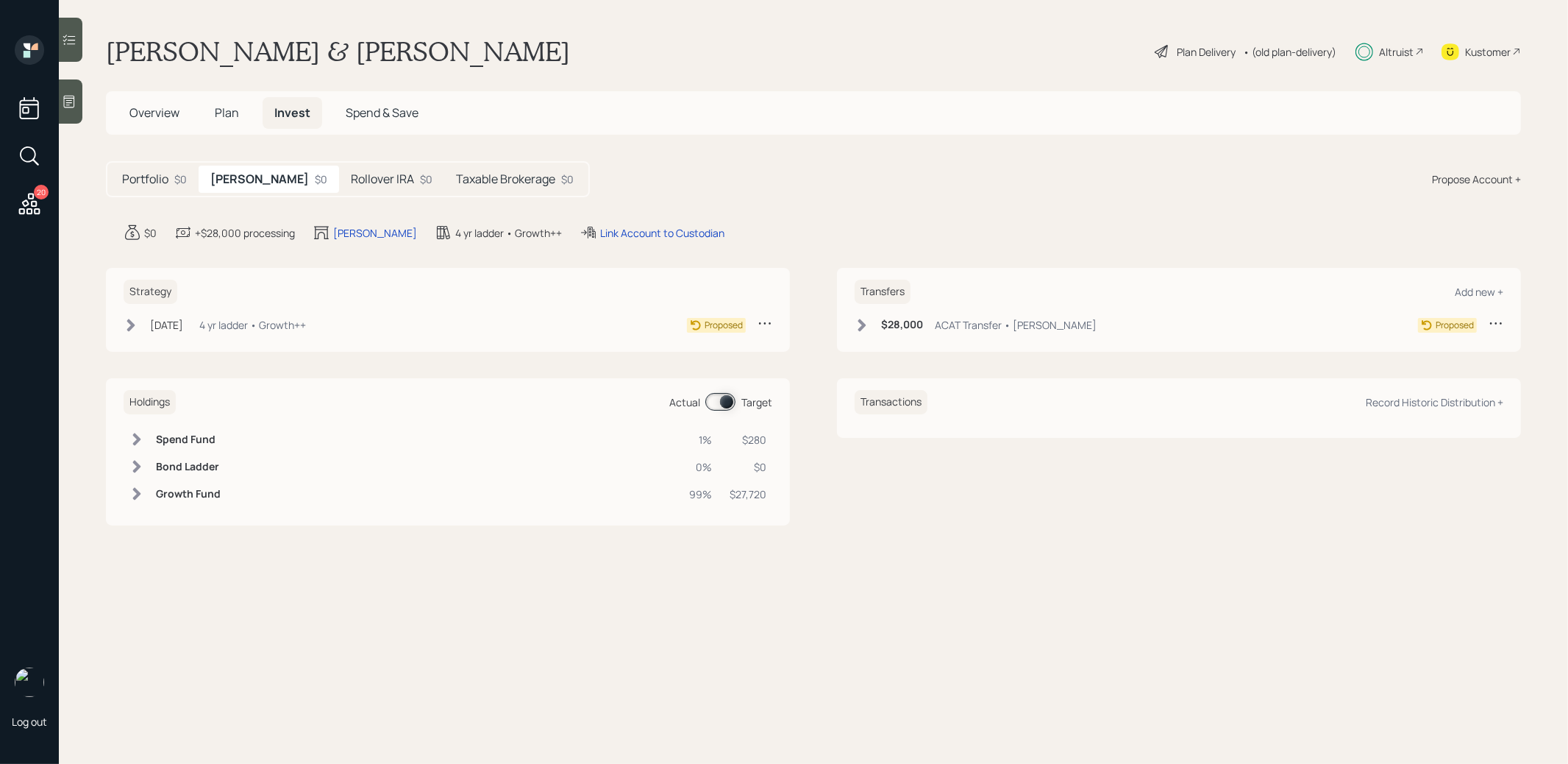
click at [865, 320] on icon at bounding box center [861, 325] width 15 height 15
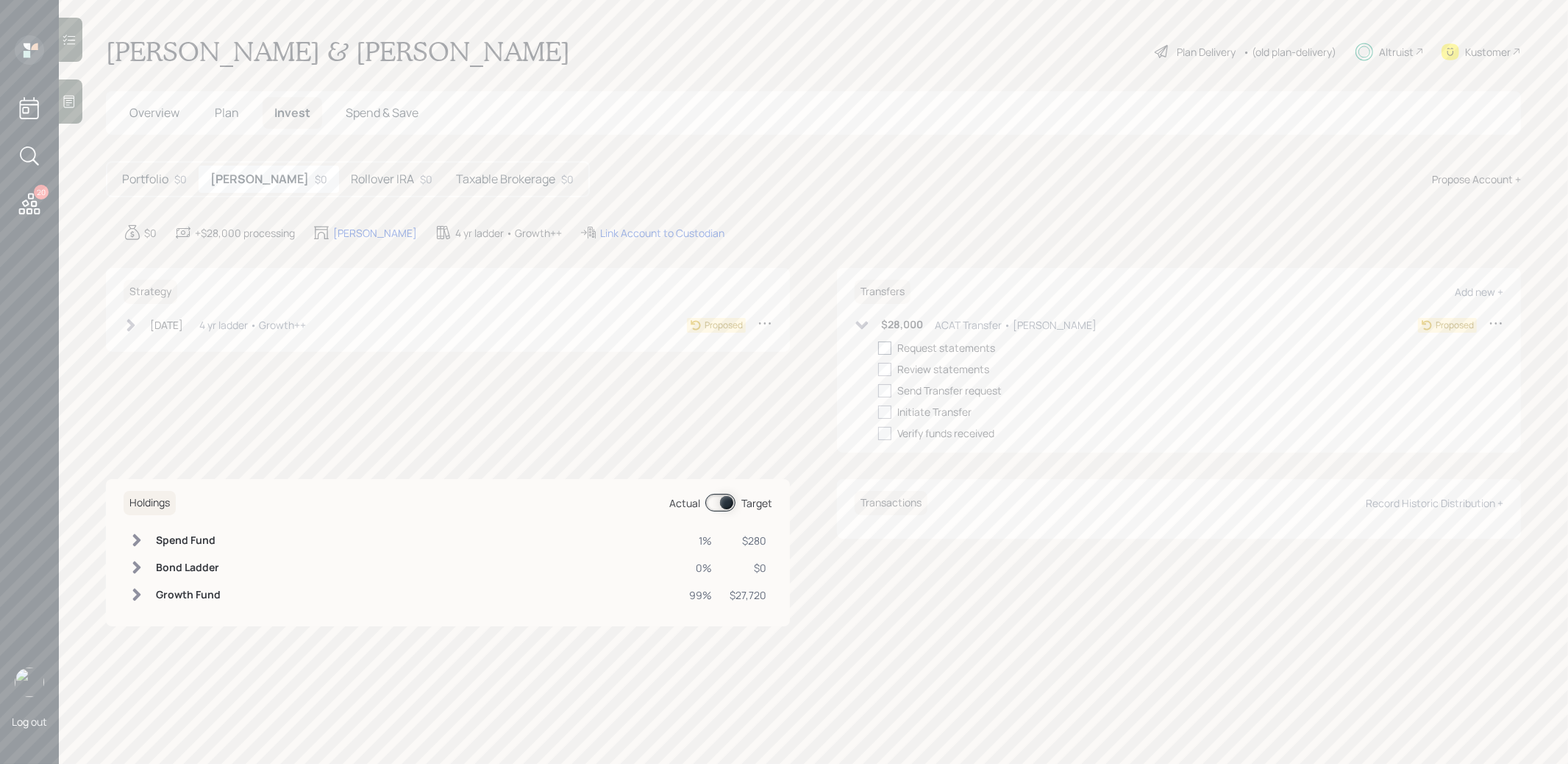
click at [887, 343] on div at bounding box center [884, 348] width 13 height 13
click at [878, 347] on input "checkbox" at bounding box center [877, 347] width 1 height 1
checkbox input "true"
click at [339, 166] on div "Rollover IRA $0" at bounding box center [391, 179] width 105 height 27
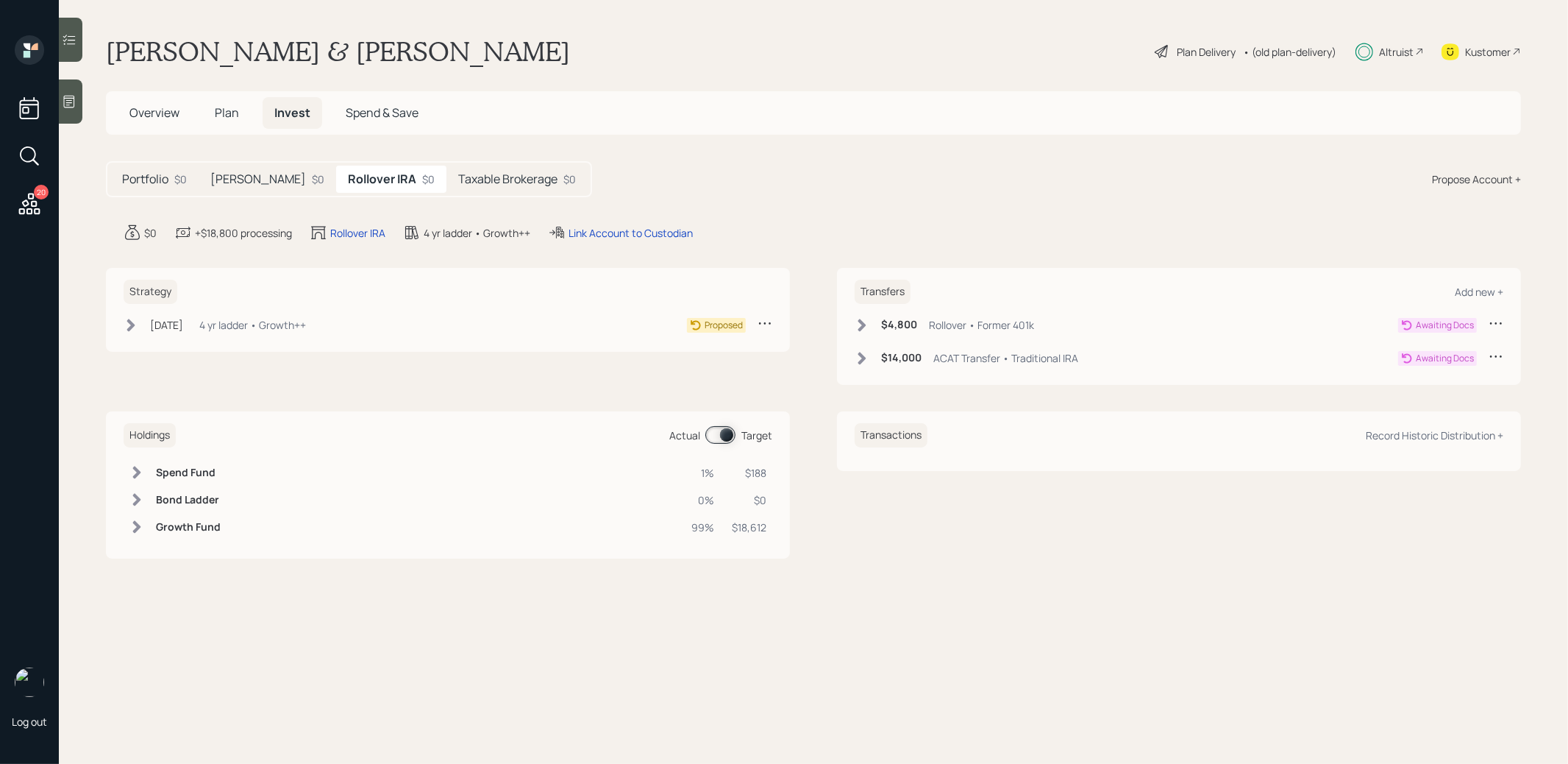
click at [458, 180] on h5 "Taxable Brokerage" at bounding box center [508, 179] width 99 height 14
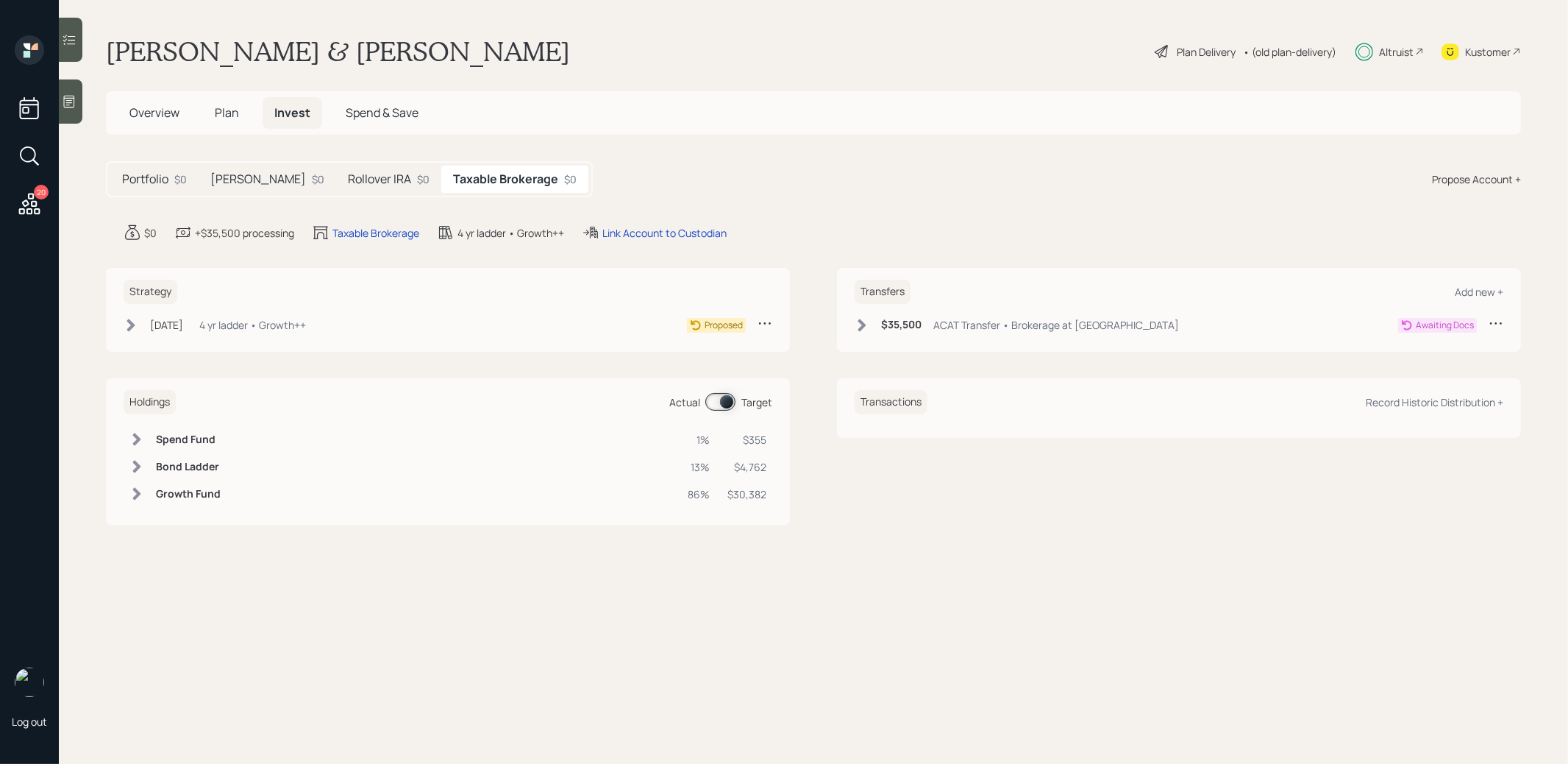
click at [214, 182] on h5 "[PERSON_NAME]" at bounding box center [258, 179] width 95 height 14
click at [152, 111] on span "Overview" at bounding box center [154, 113] width 50 height 16
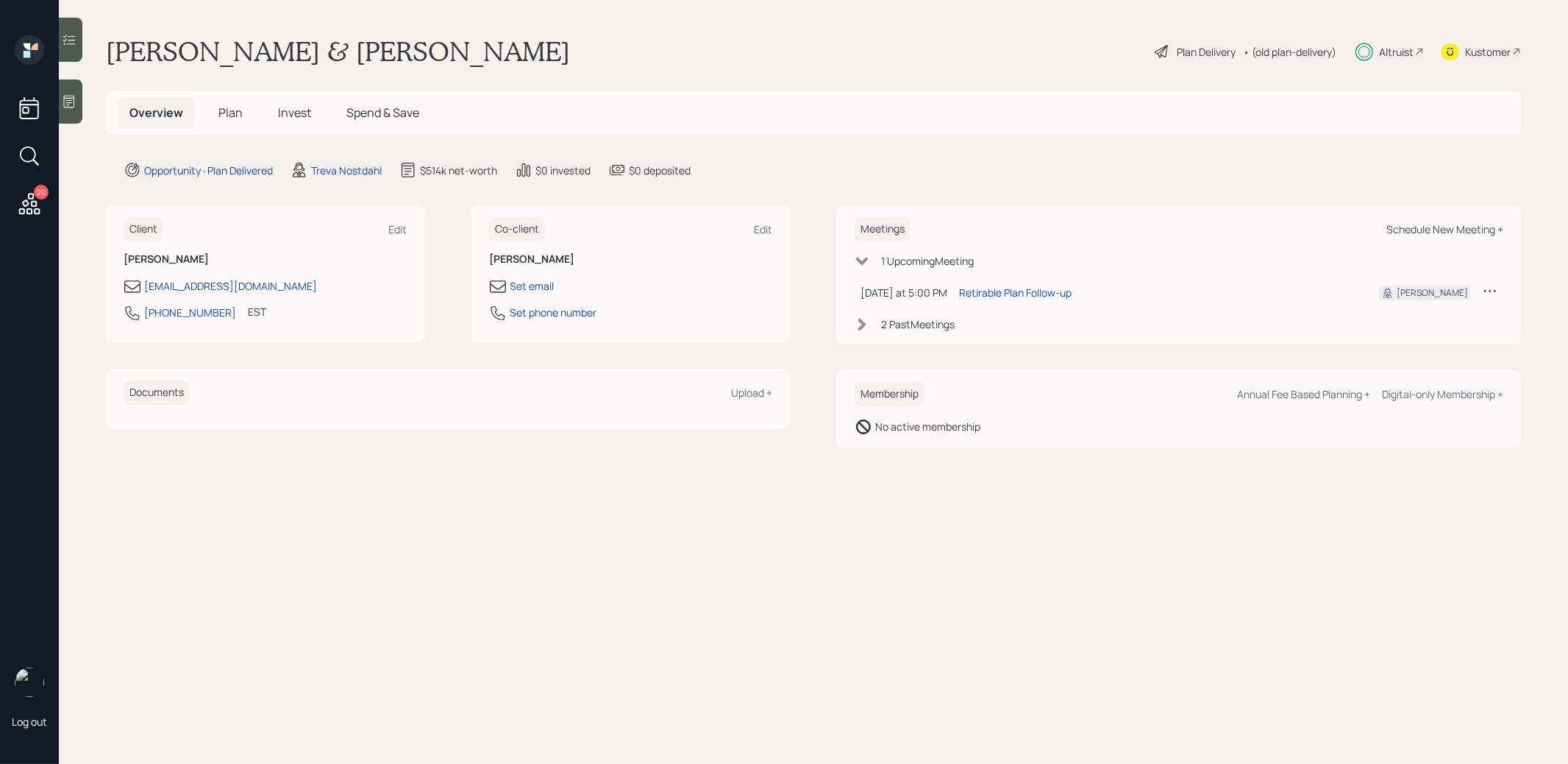
click at [1464, 223] on div "Schedule New Meeting +" at bounding box center [1444, 228] width 117 height 14
select select "8b79112e-3cfb-44f9-89e7-15267fe946c1"
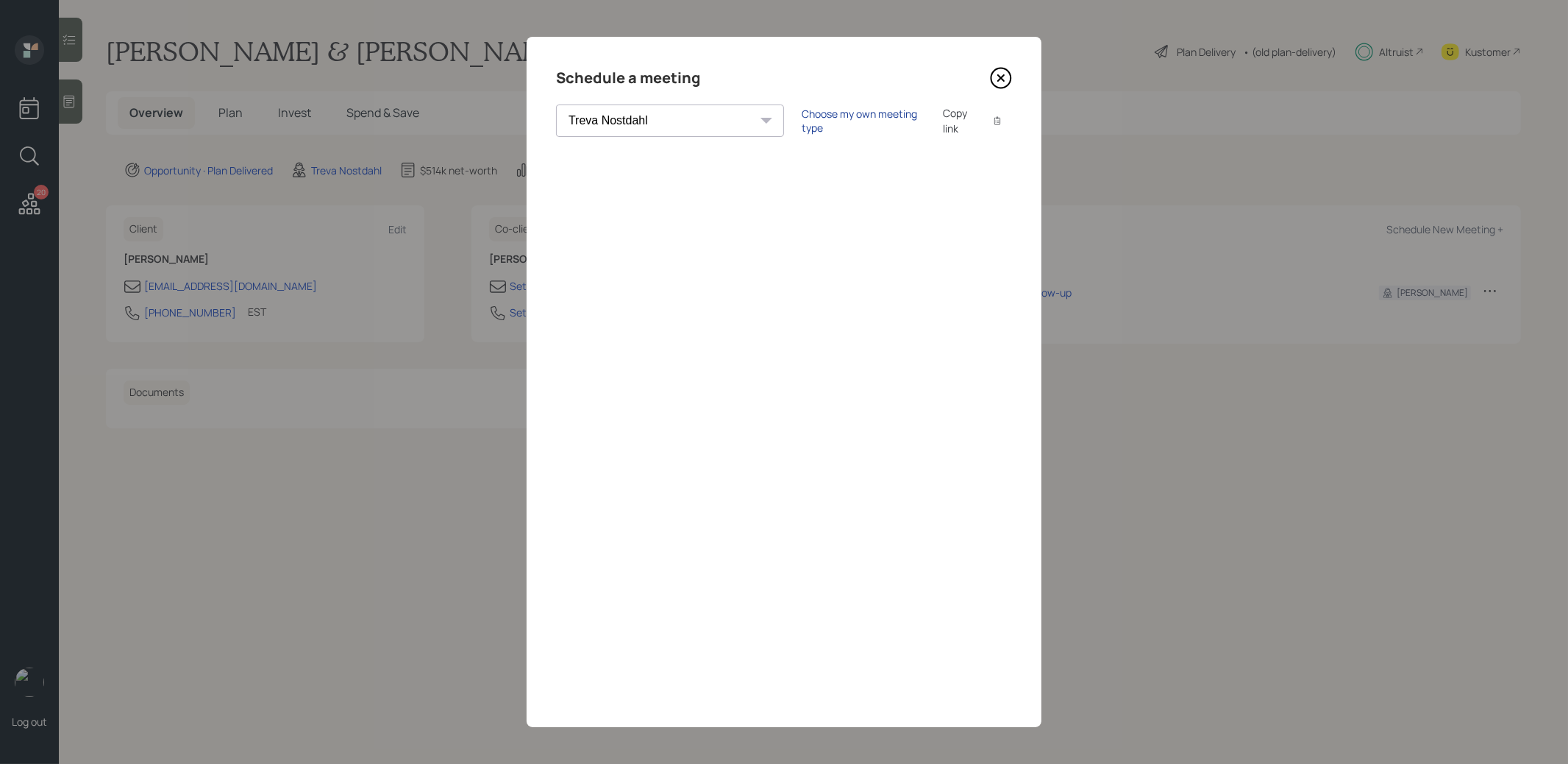
click at [801, 121] on div "Choose my own meeting type" at bounding box center [863, 121] width 124 height 28
click at [1001, 74] on icon at bounding box center [1000, 77] width 22 height 22
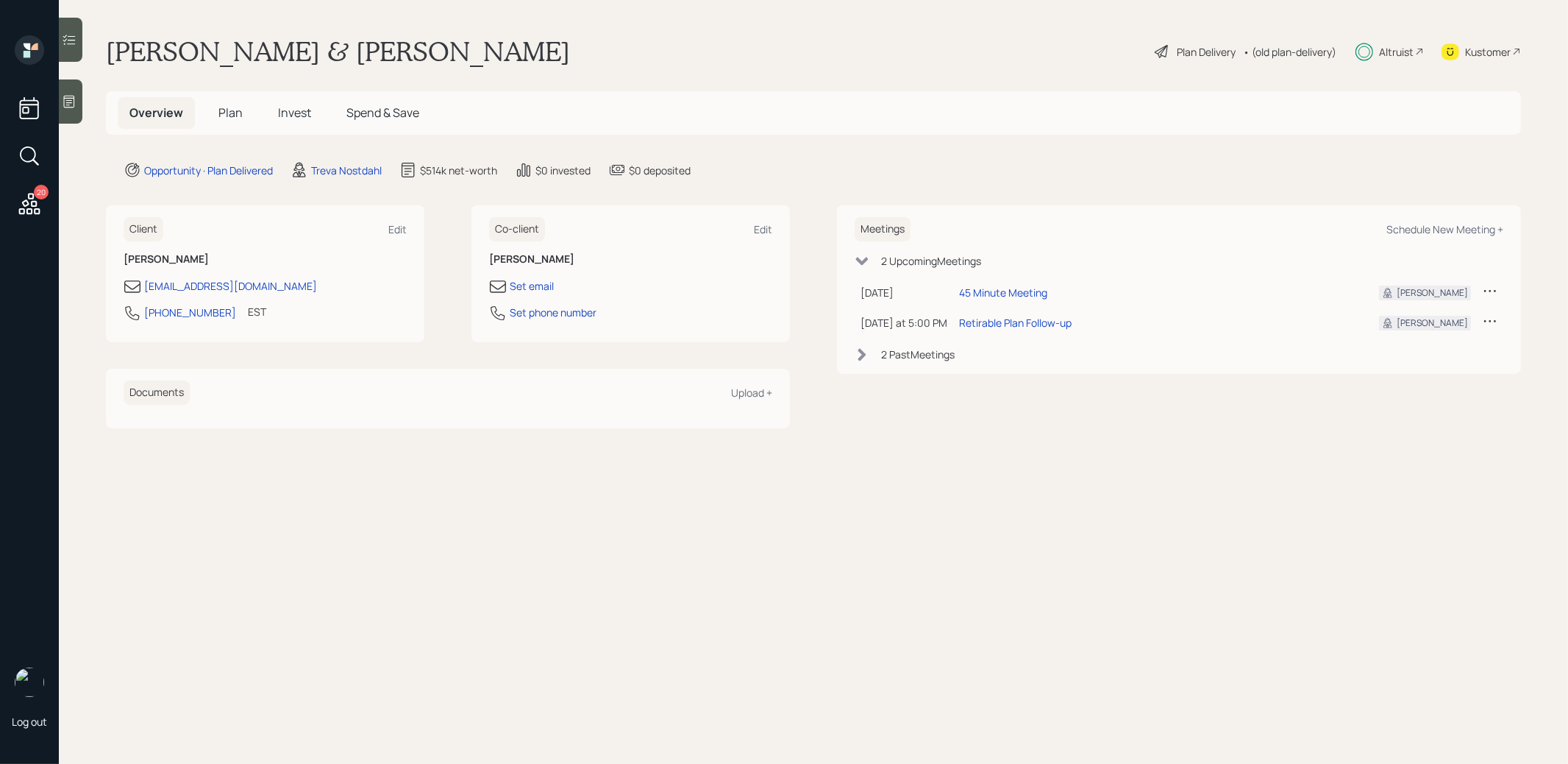
click at [295, 111] on span "Invest" at bounding box center [294, 113] width 33 height 16
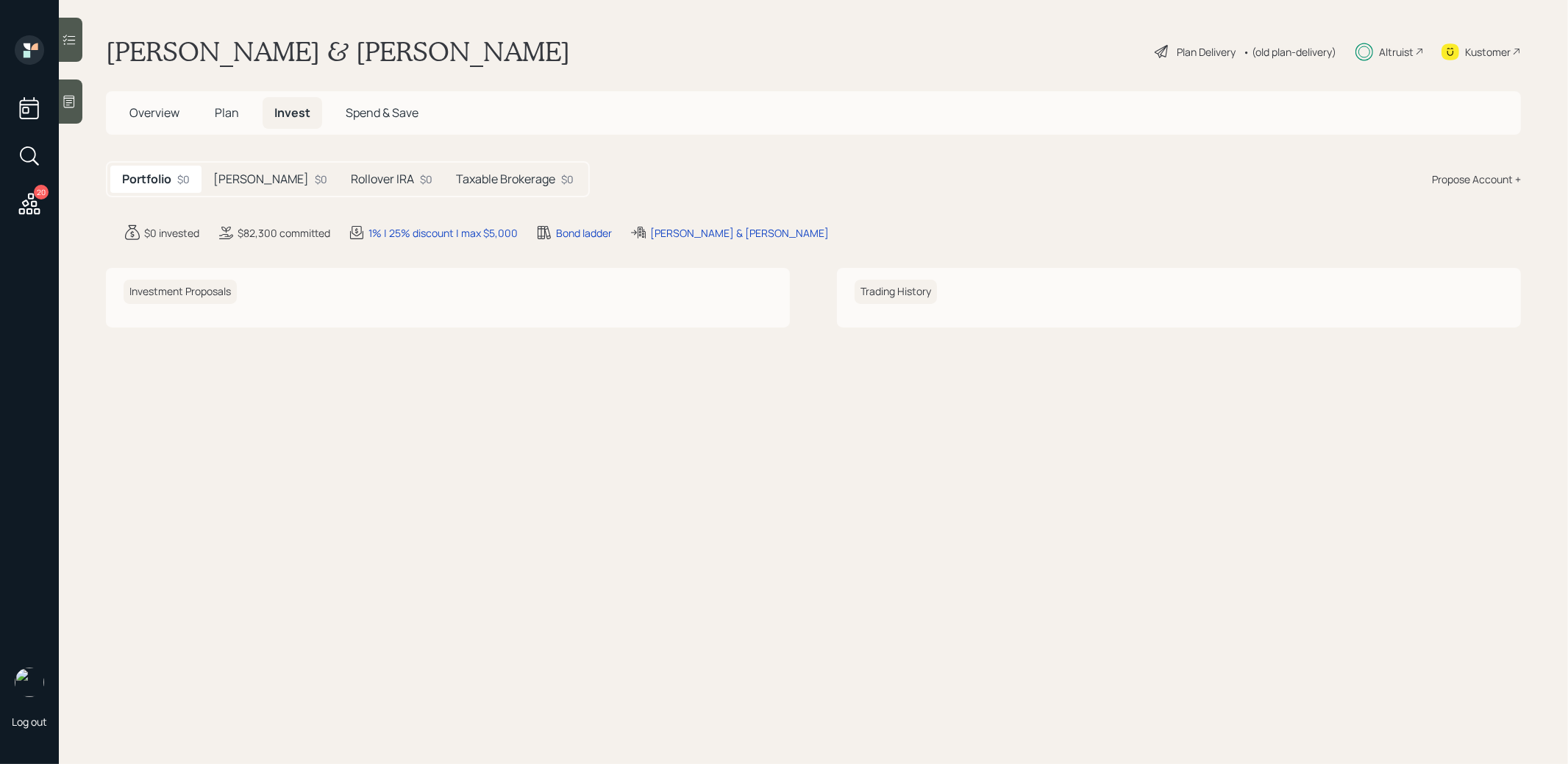
click at [248, 184] on h5 "[PERSON_NAME]" at bounding box center [261, 179] width 95 height 14
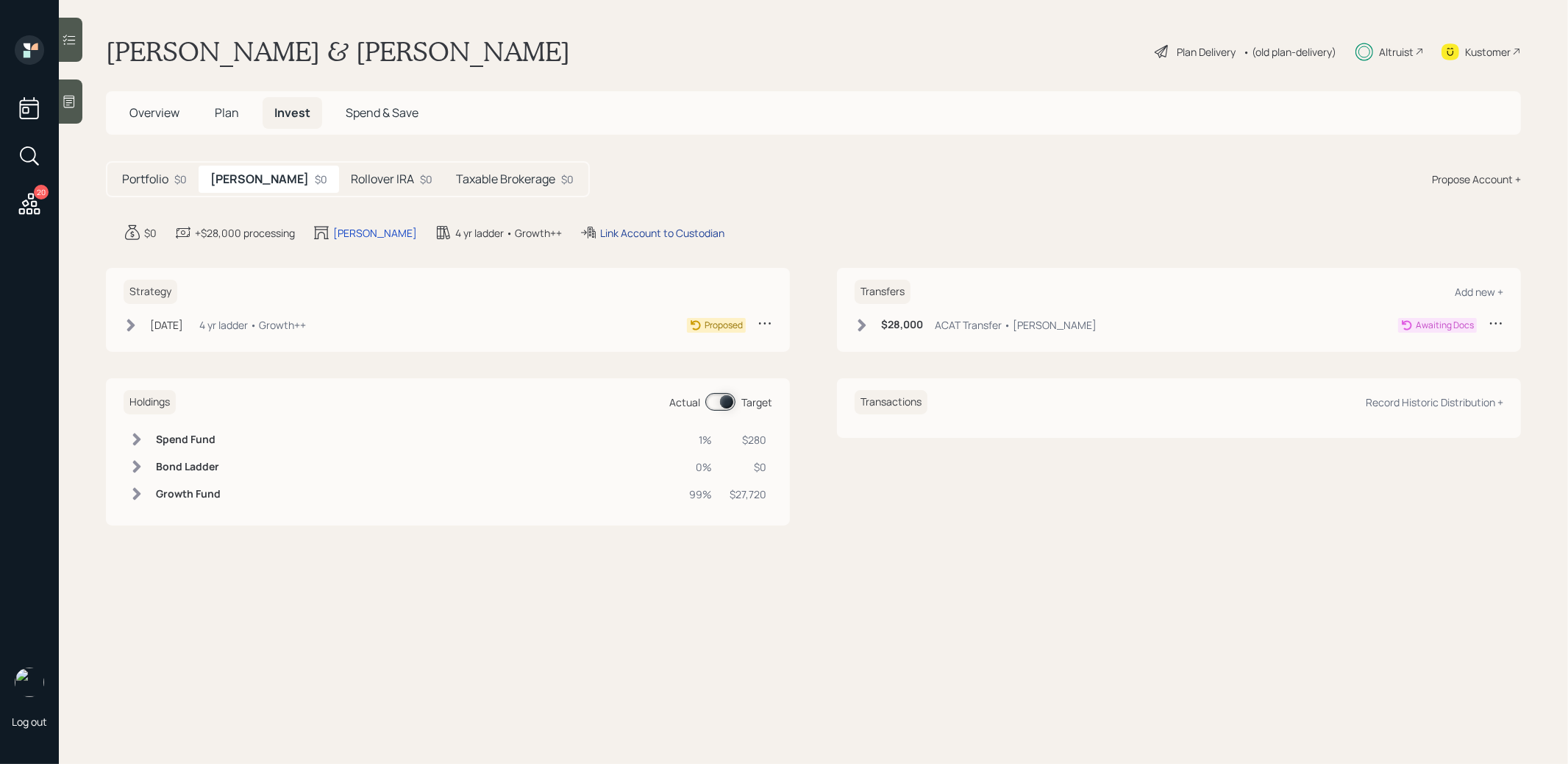
click at [600, 233] on div "Link Account to Custodian" at bounding box center [662, 232] width 124 height 15
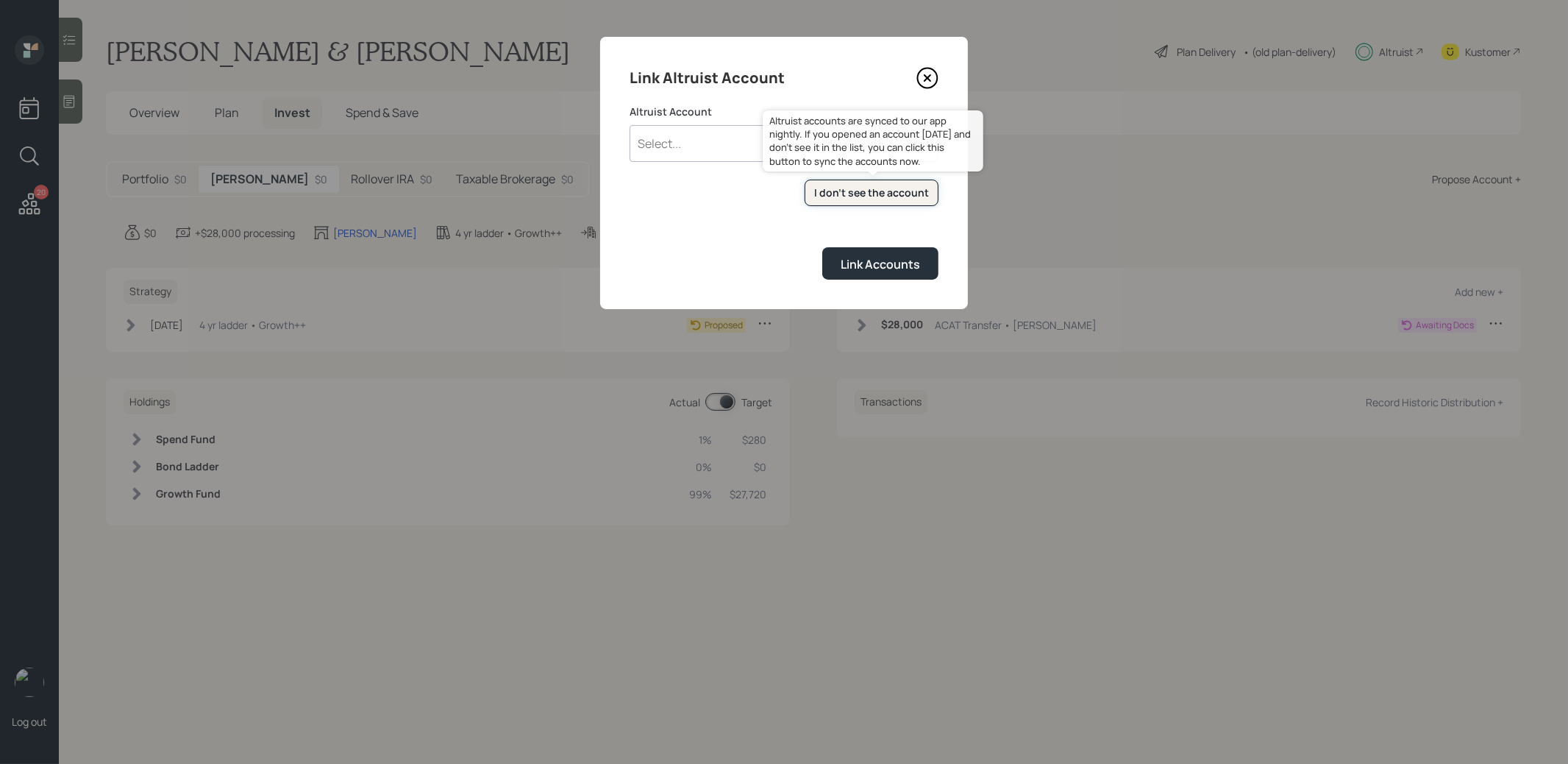
click at [831, 197] on div "I don't see the account" at bounding box center [871, 192] width 115 height 15
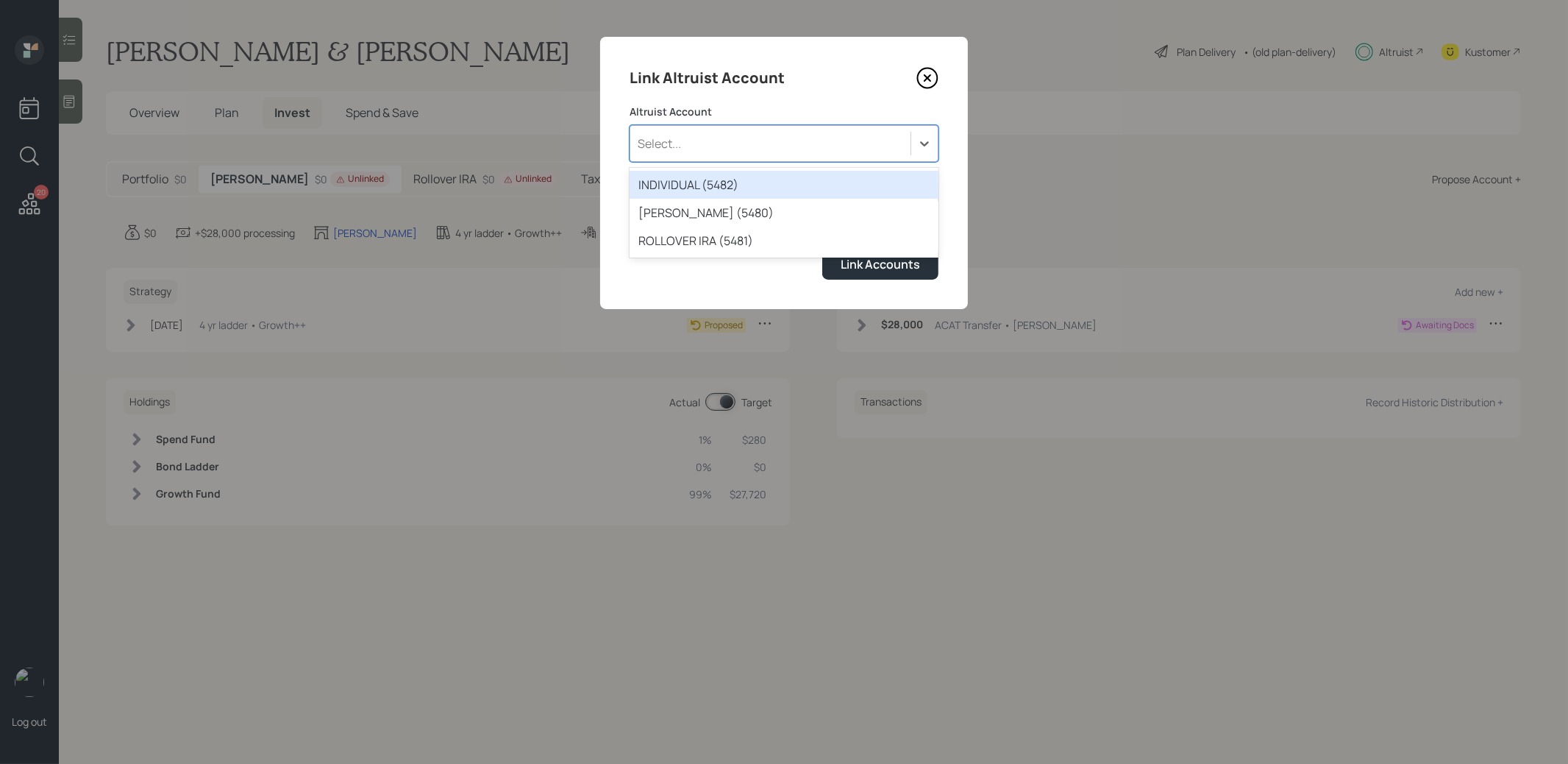
click at [701, 147] on div "Select..." at bounding box center [770, 144] width 280 height 25
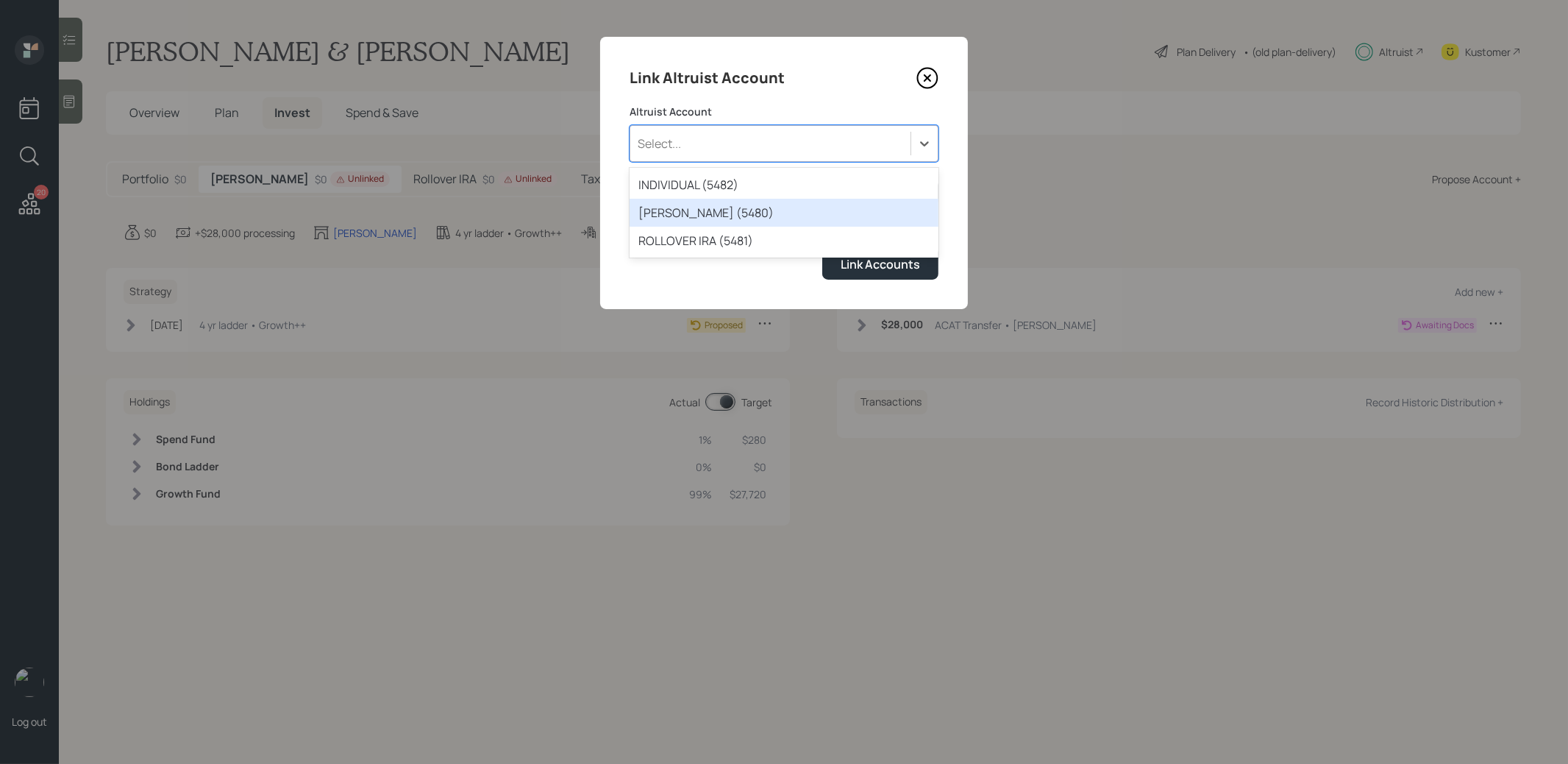
click at [694, 213] on div "ROTH IRA (5480)" at bounding box center [783, 213] width 309 height 28
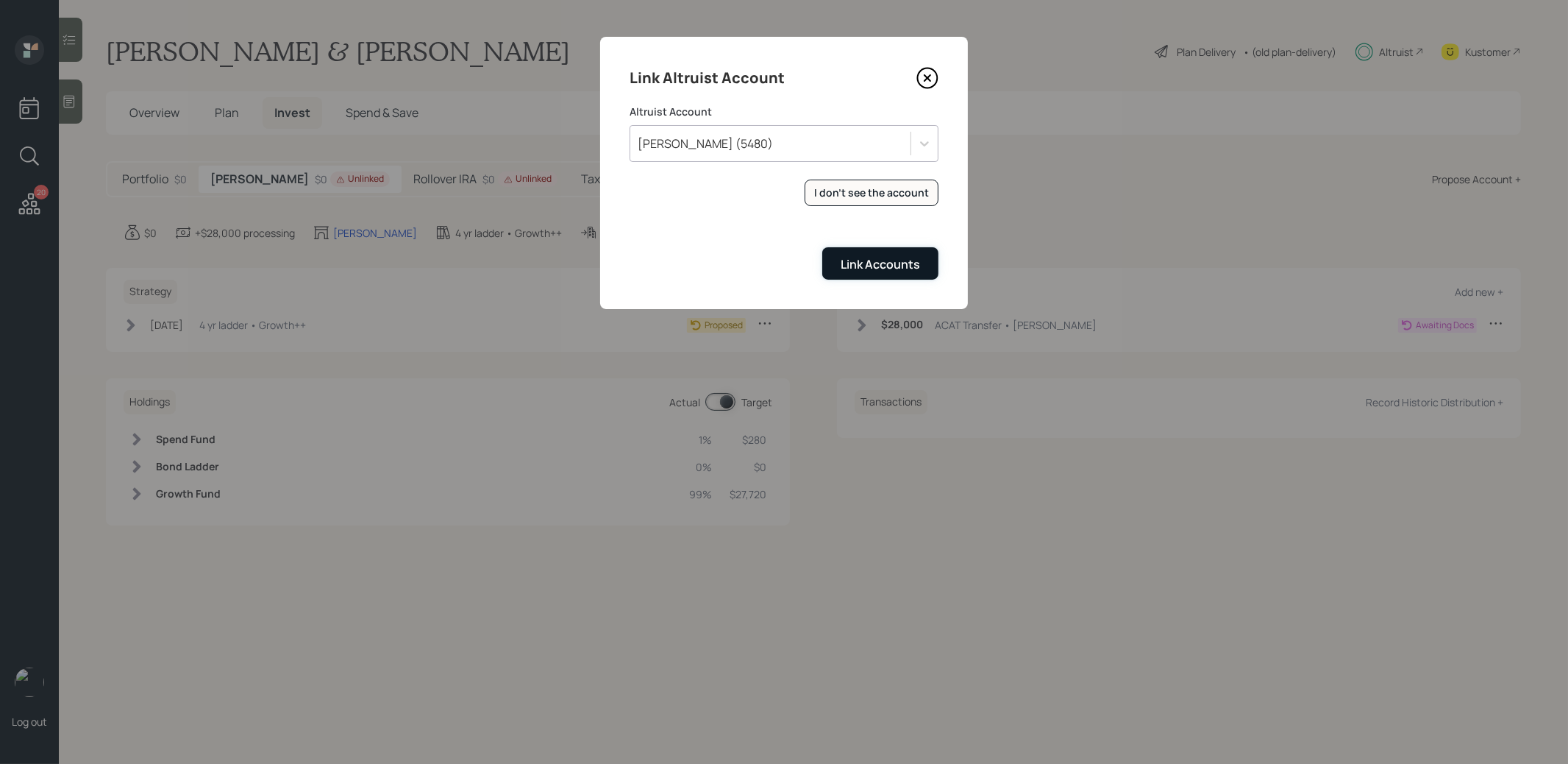
click at [897, 264] on div "Link Accounts" at bounding box center [879, 264] width 79 height 16
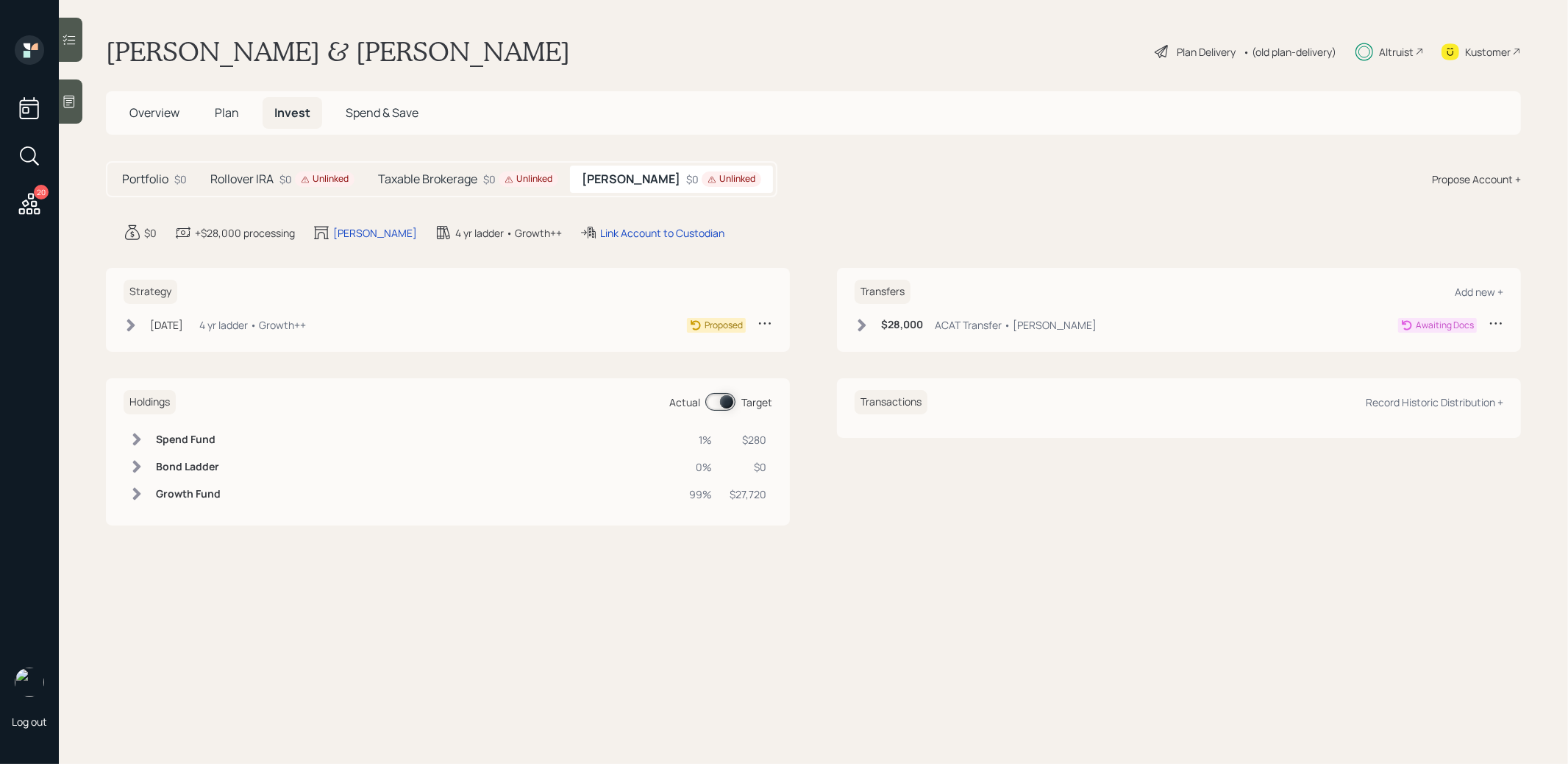
click at [440, 179] on h5 "Taxable Brokerage" at bounding box center [428, 179] width 99 height 14
click at [686, 232] on div "Link Account to Custodian" at bounding box center [664, 232] width 124 height 15
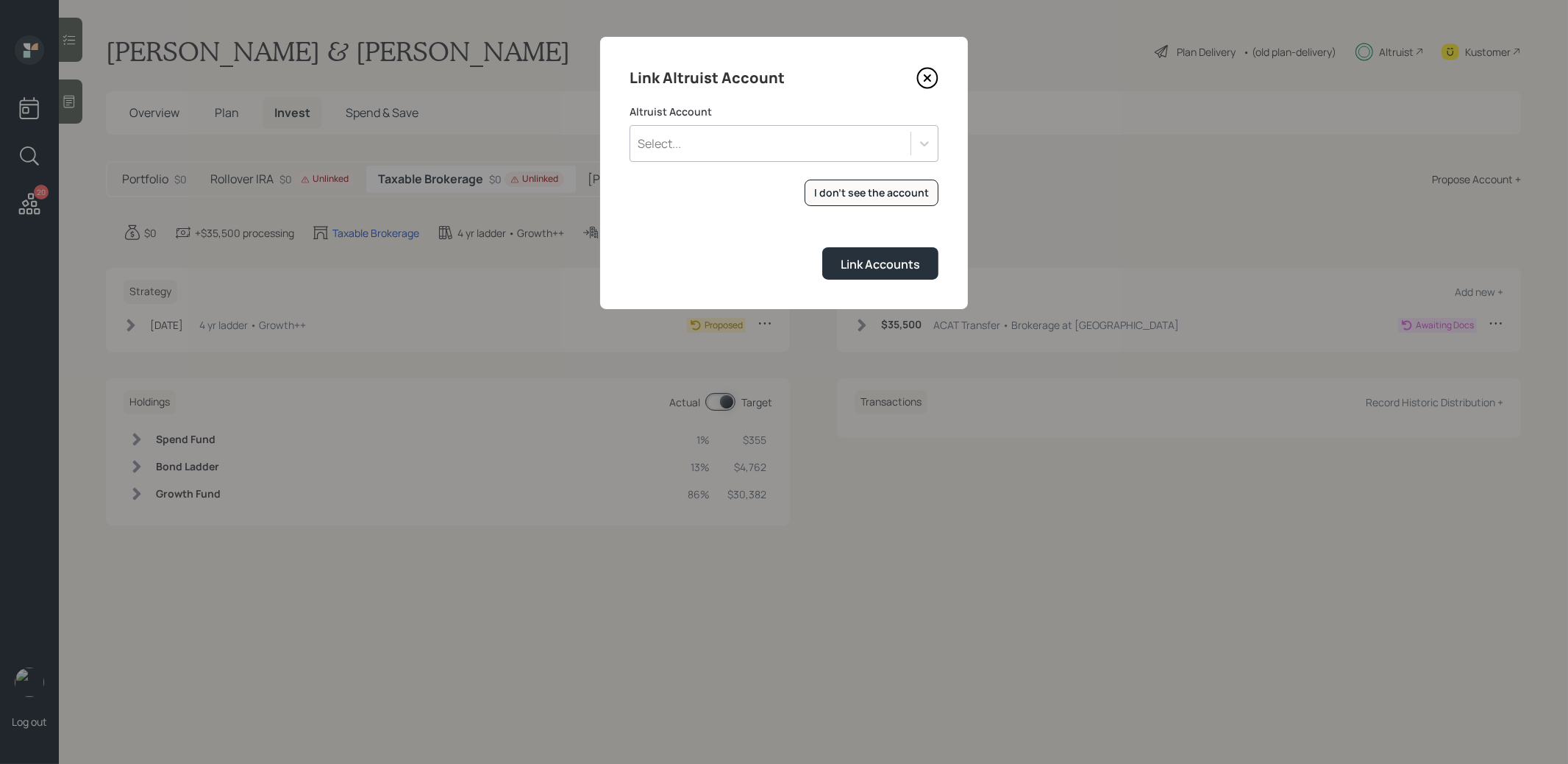
click at [787, 135] on div "Select..." at bounding box center [770, 144] width 280 height 25
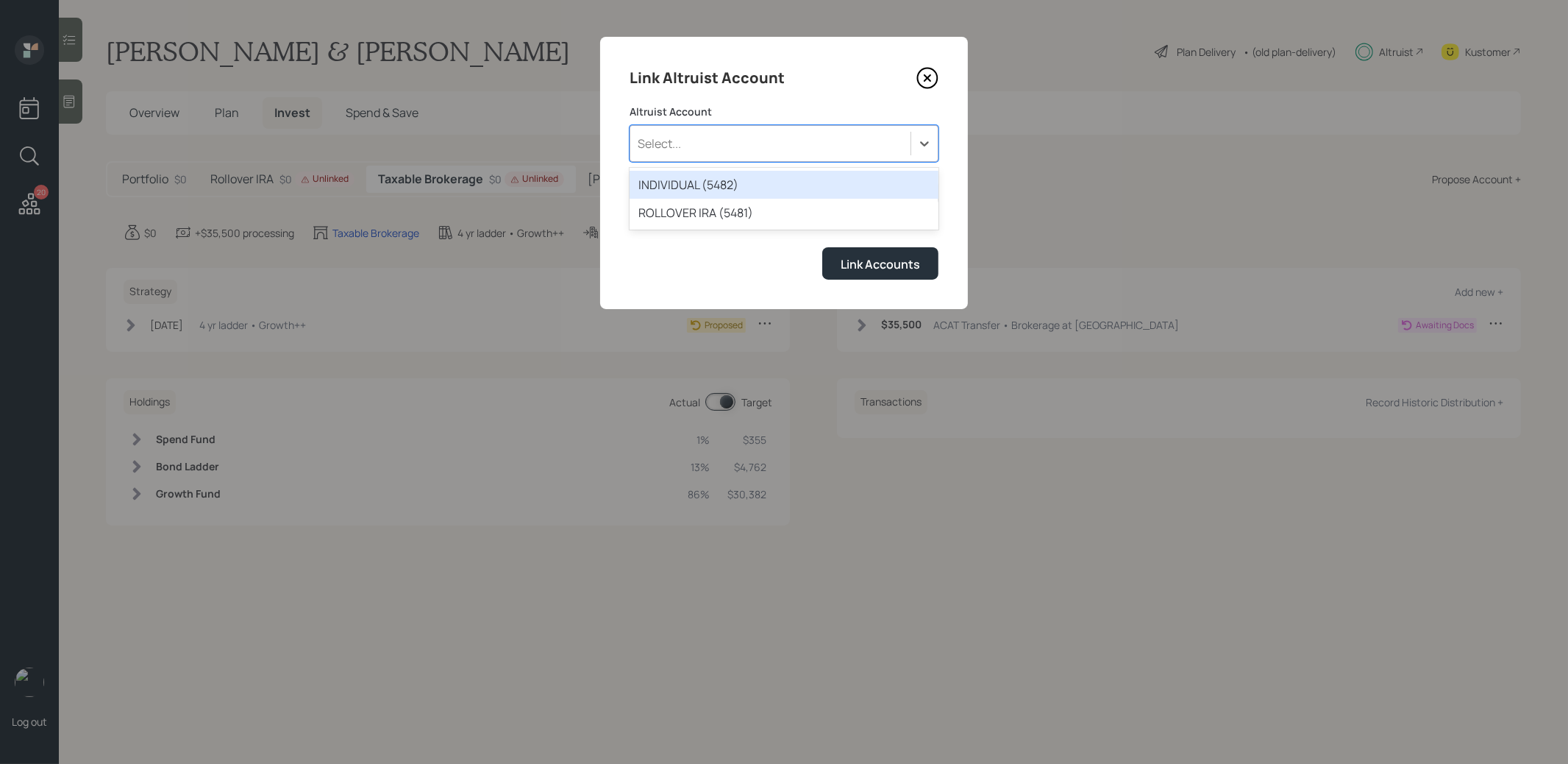
click at [755, 183] on div "INDIVIDUAL (5482)" at bounding box center [783, 184] width 309 height 28
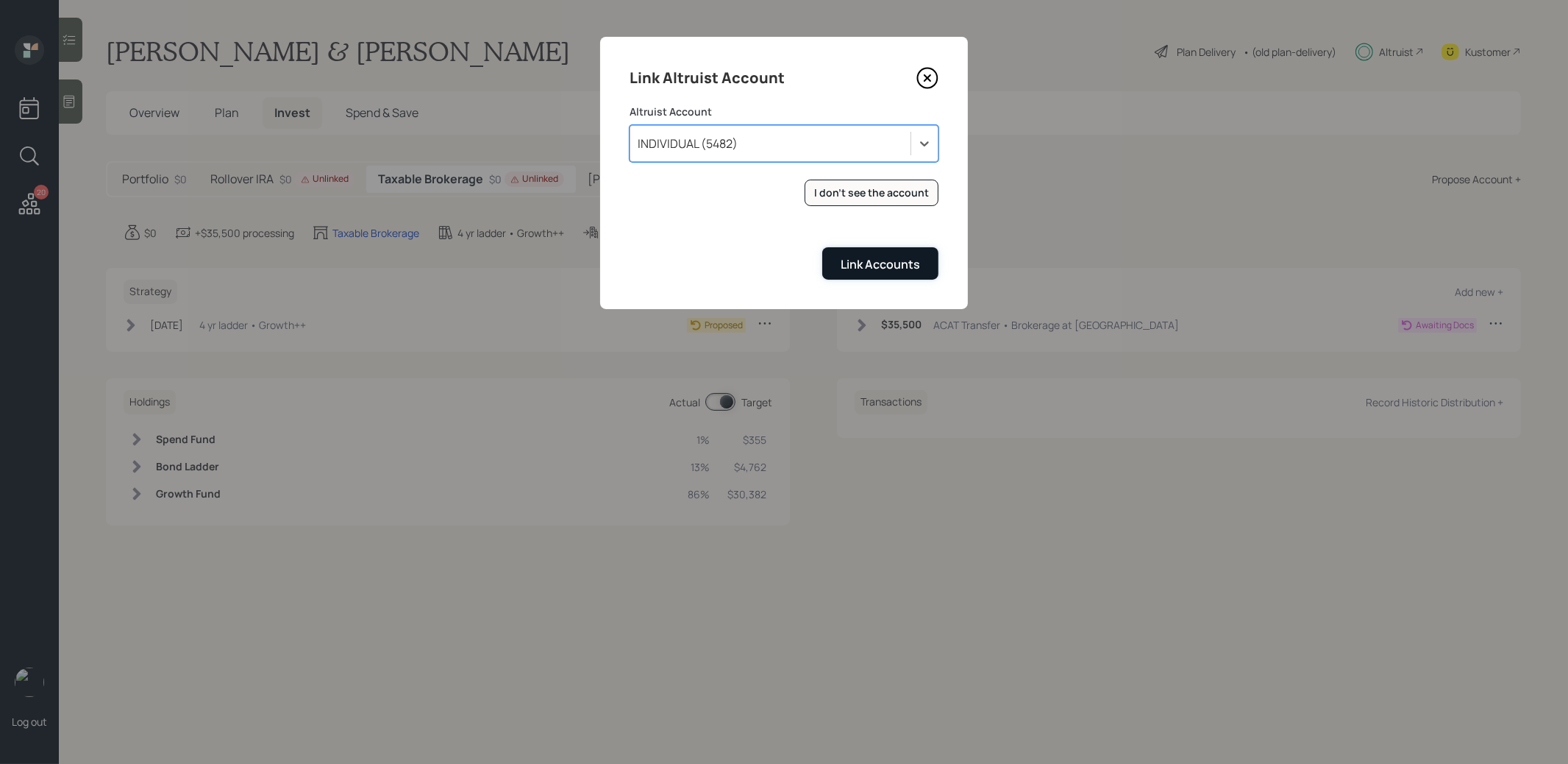
click at [848, 254] on button "Link Accounts" at bounding box center [880, 263] width 117 height 32
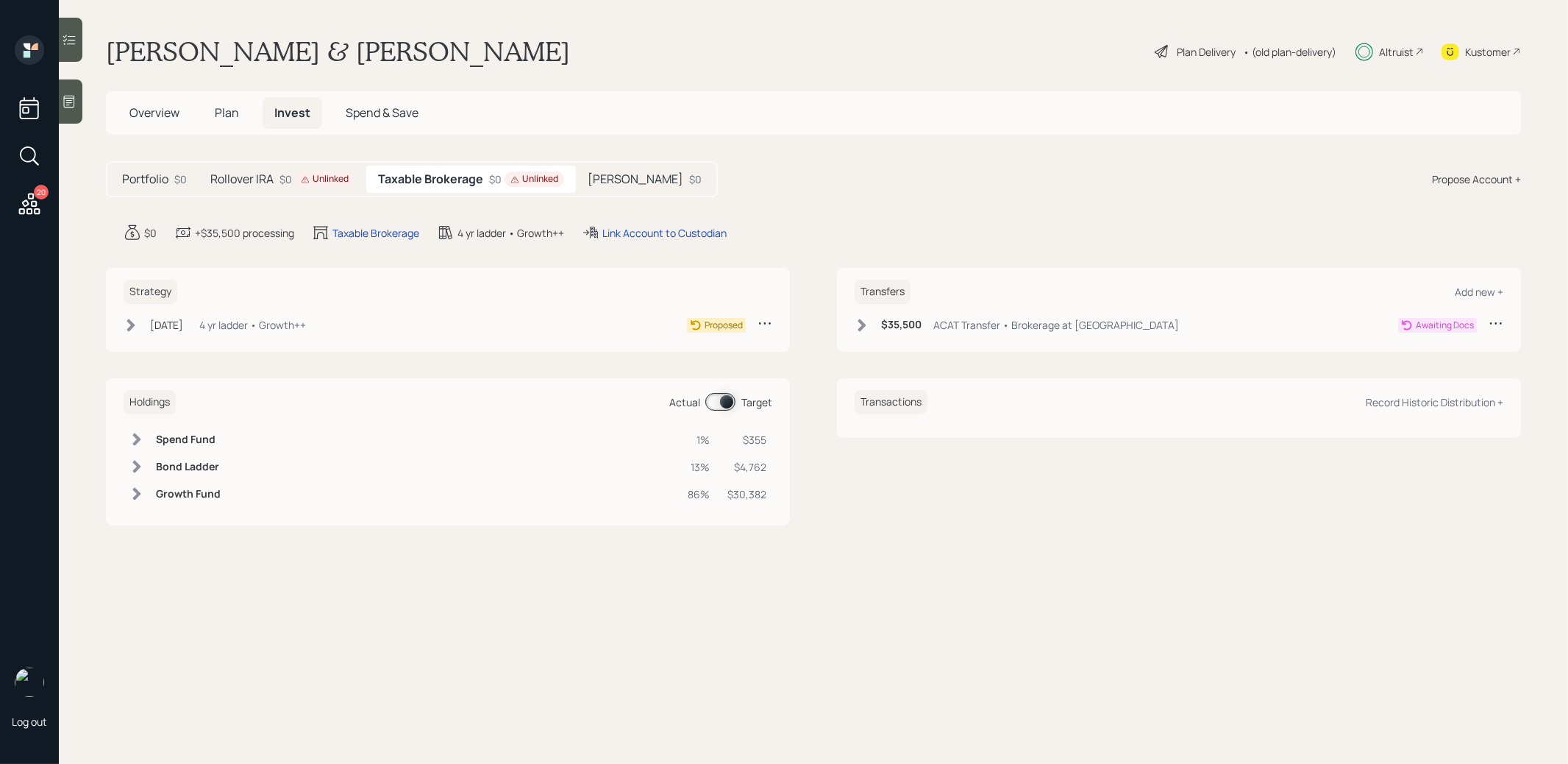
click at [269, 178] on h5 "Rollover IRA" at bounding box center [242, 179] width 64 height 14
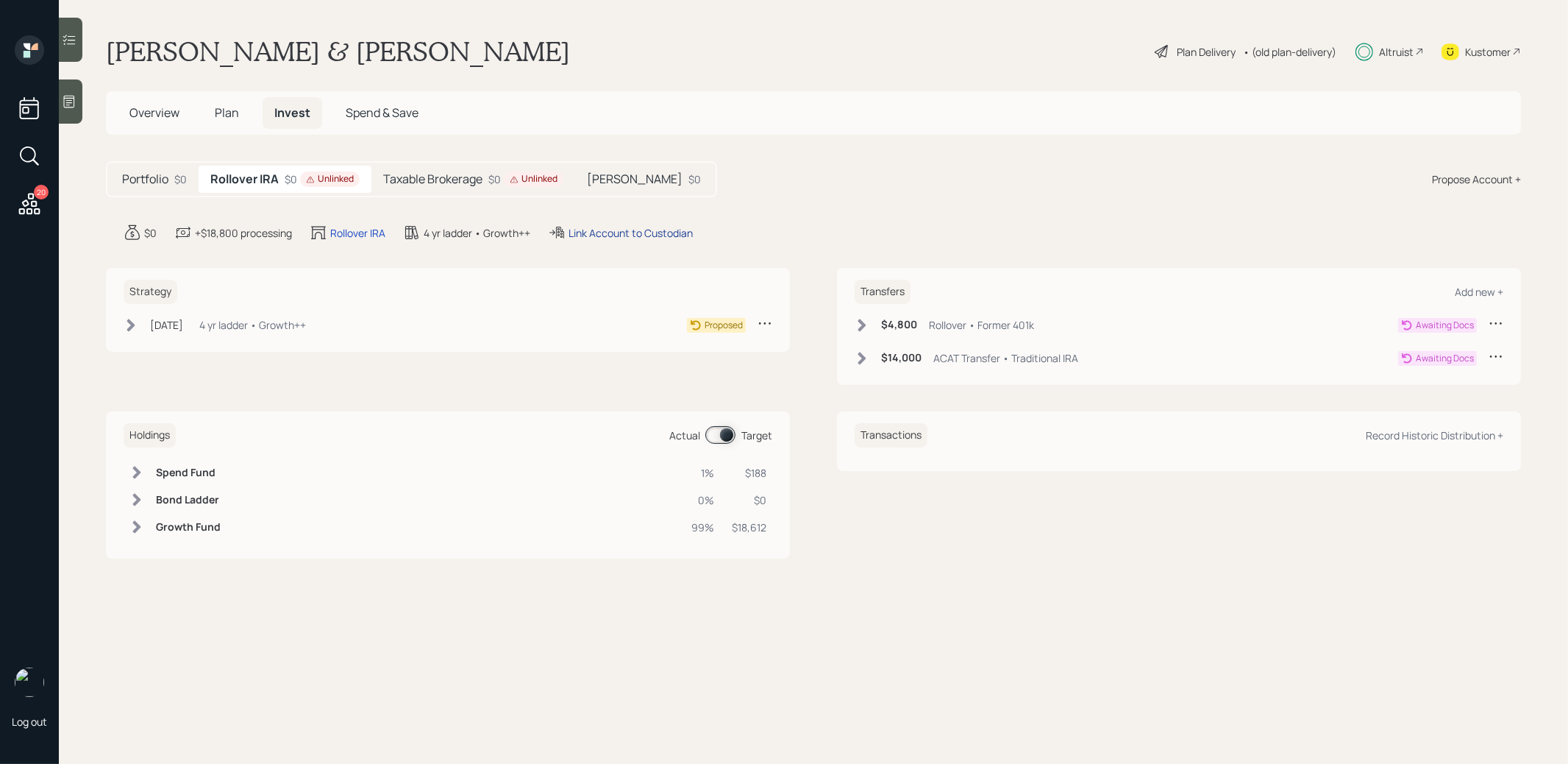
click at [605, 230] on div "Link Account to Custodian" at bounding box center [630, 232] width 124 height 15
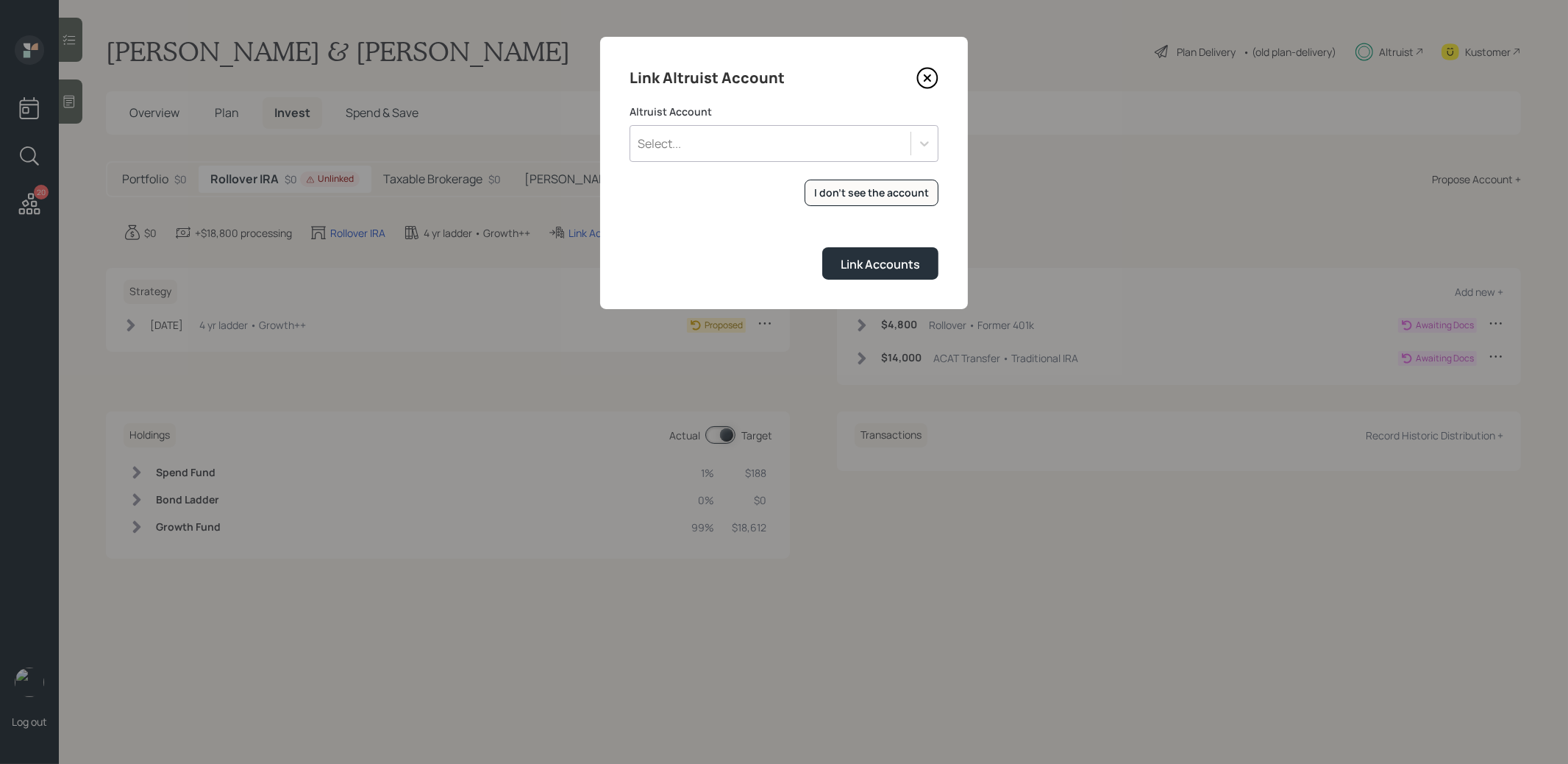
click at [755, 144] on div "Select..." at bounding box center [770, 144] width 280 height 25
click at [744, 184] on div "ROLLOVER IRA (5481)" at bounding box center [783, 184] width 309 height 28
click at [862, 260] on div "Link Accounts" at bounding box center [879, 264] width 79 height 16
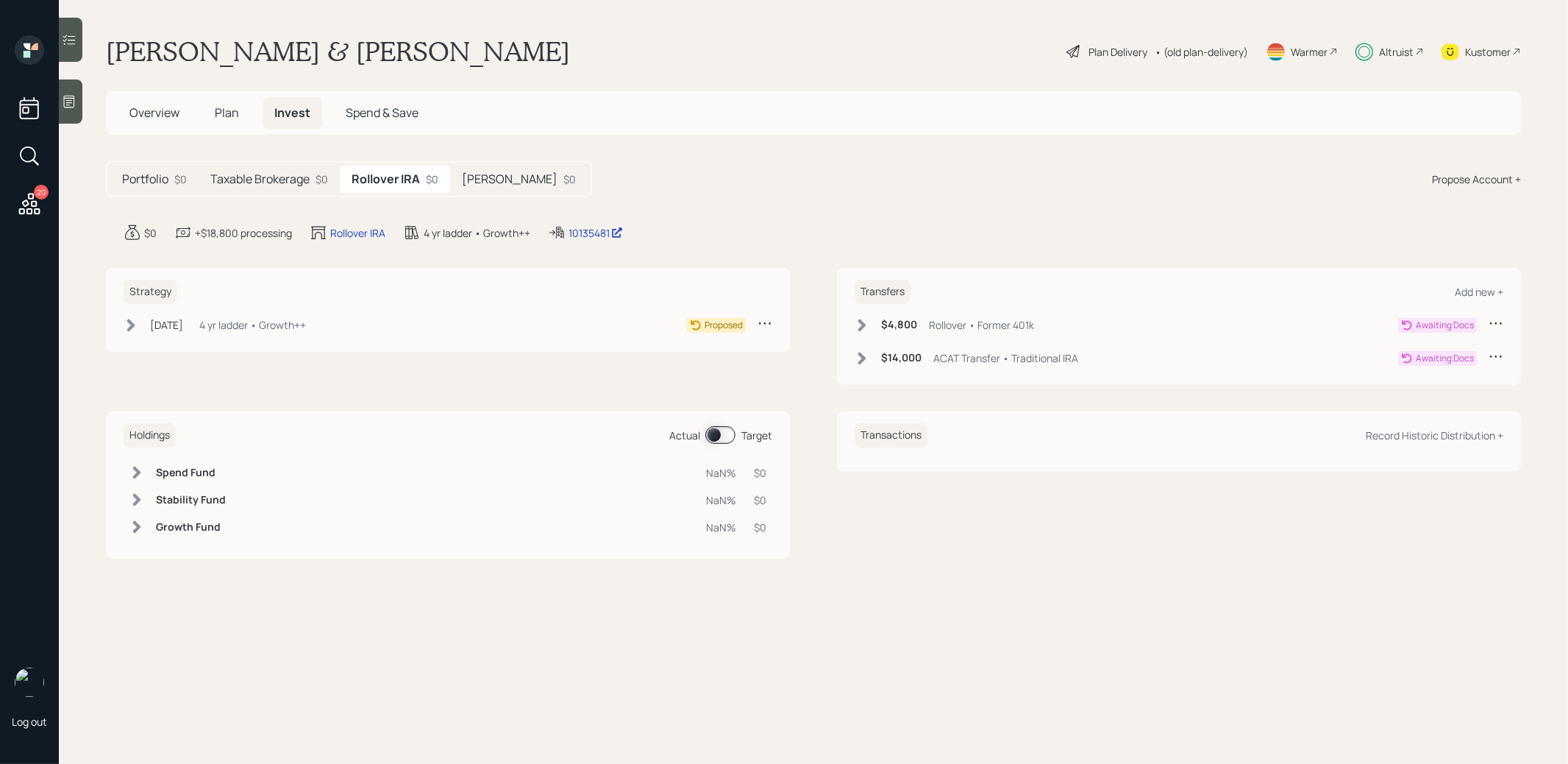
click at [861, 325] on icon at bounding box center [862, 325] width 8 height 12
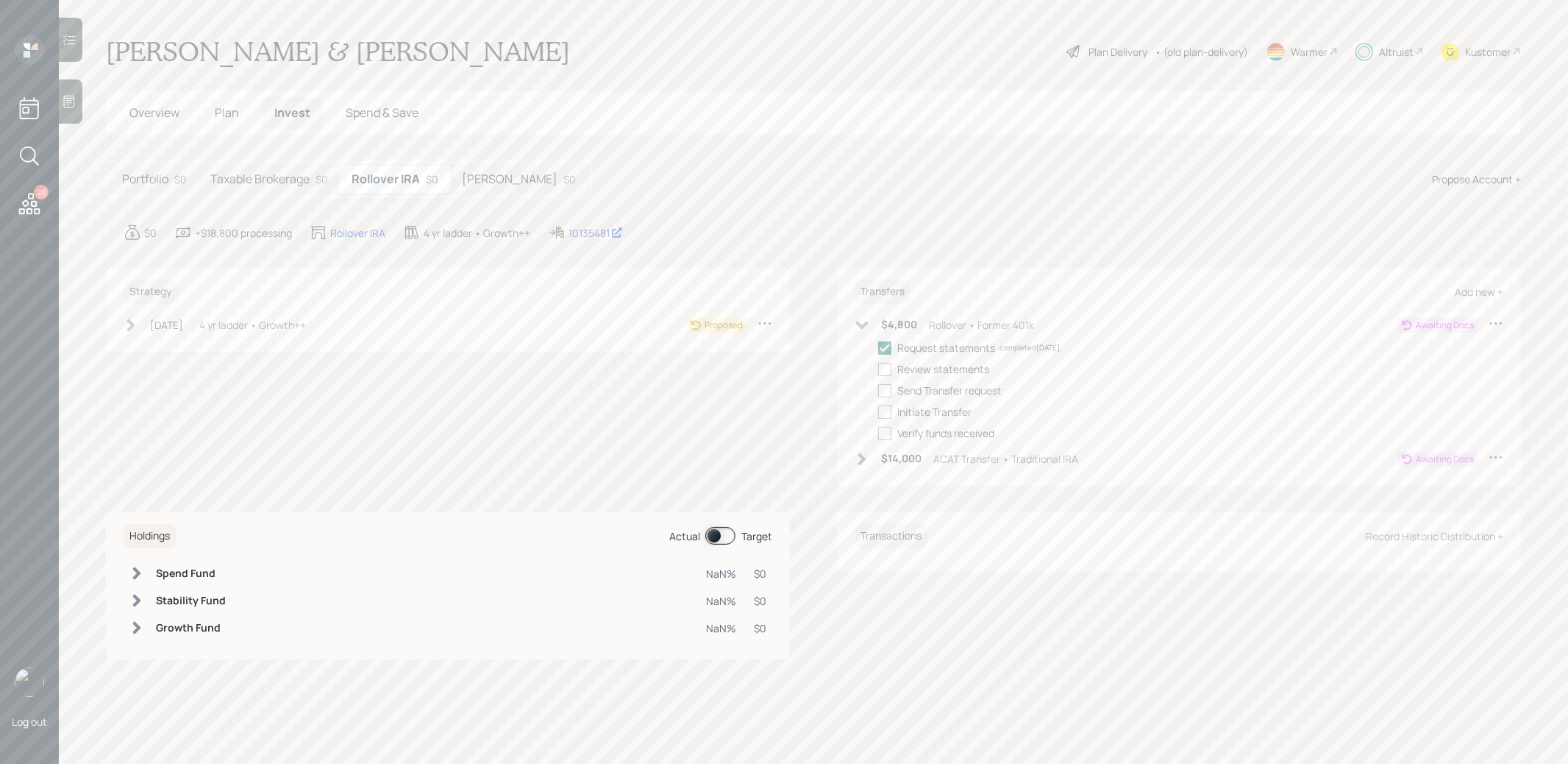
click at [858, 457] on icon at bounding box center [861, 459] width 15 height 15
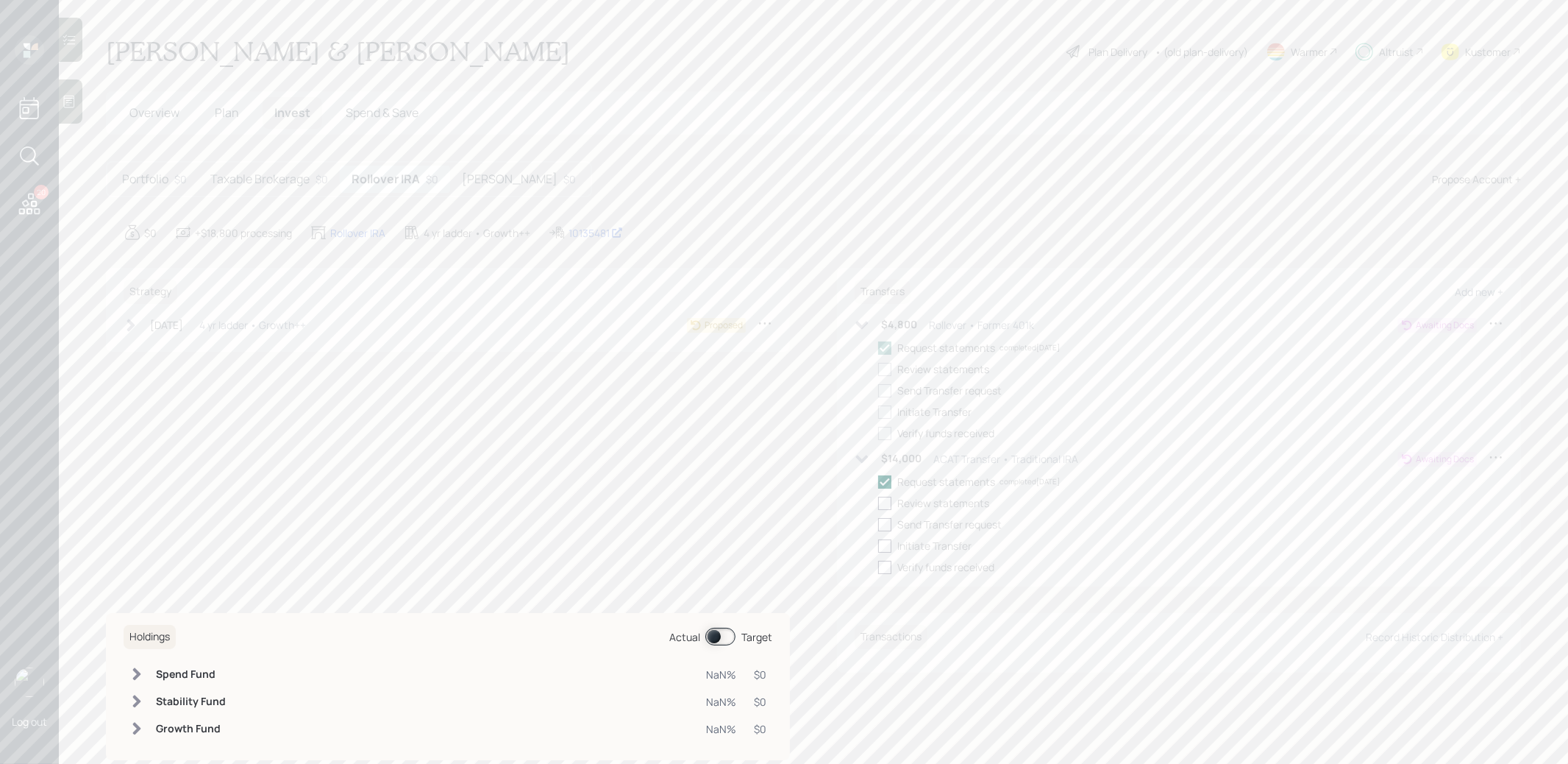
click at [480, 179] on h5 "[PERSON_NAME]" at bounding box center [509, 179] width 95 height 14
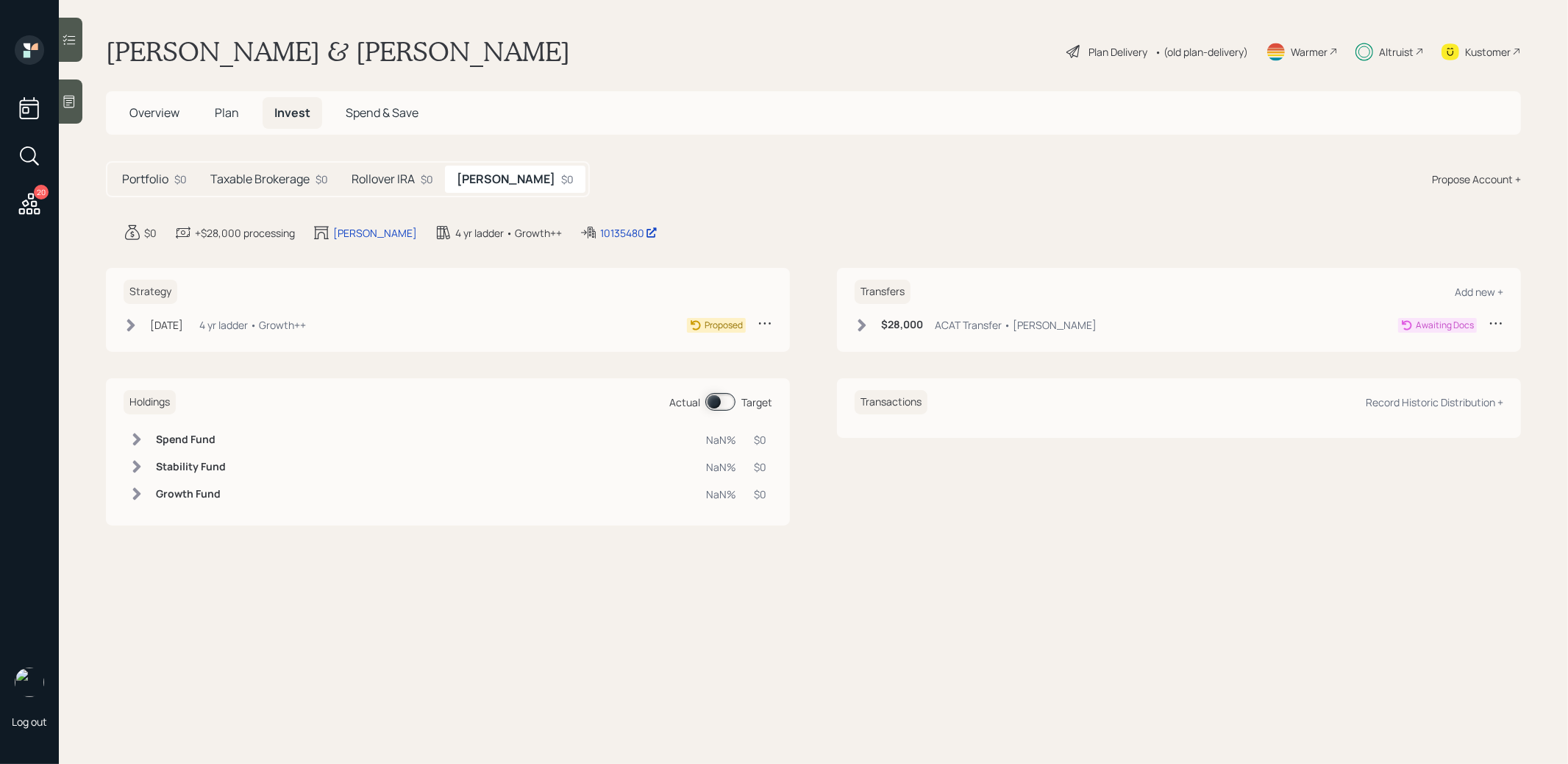
click at [868, 326] on icon at bounding box center [861, 325] width 15 height 15
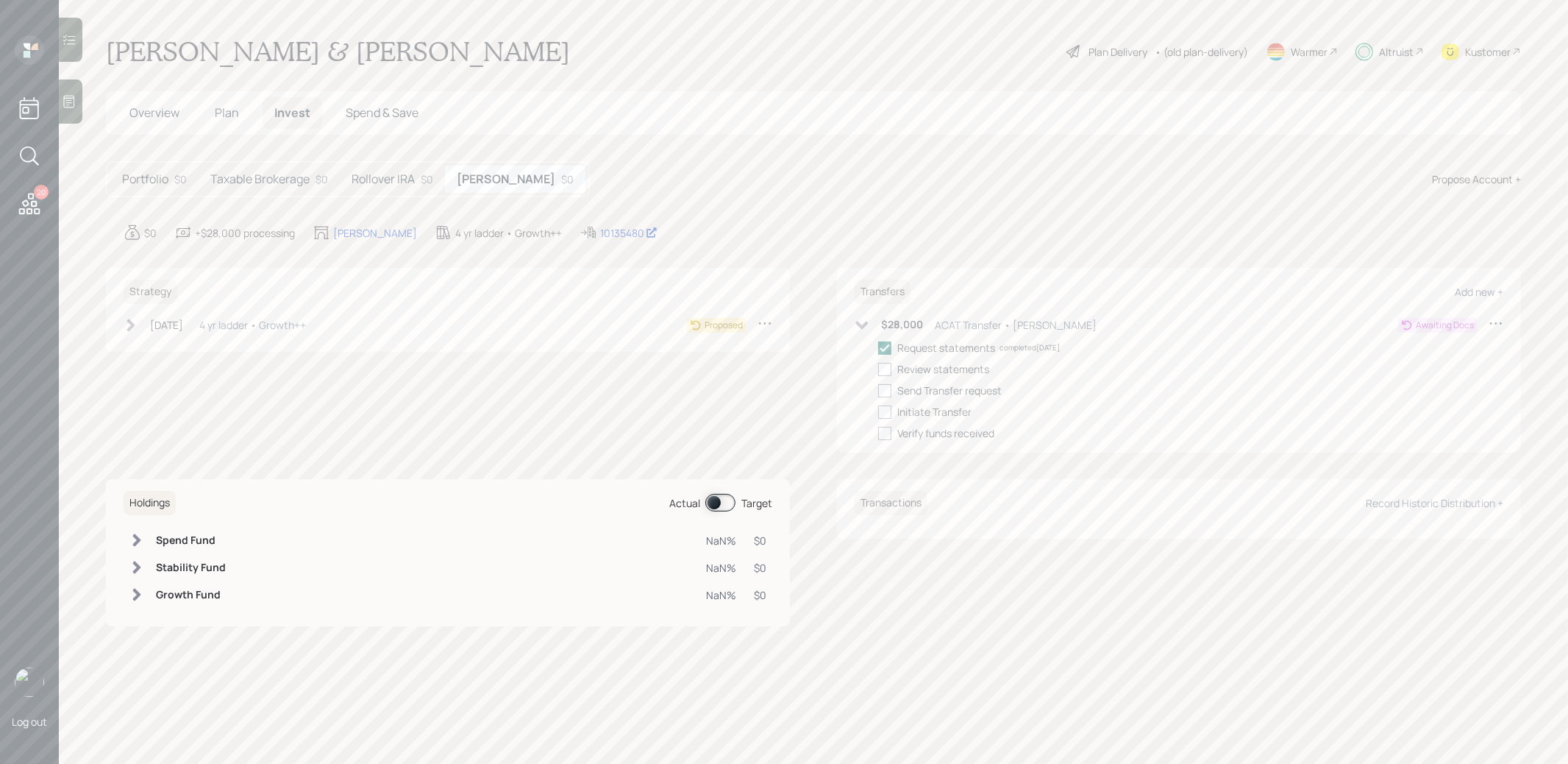
click at [267, 174] on h5 "Taxable Brokerage" at bounding box center [260, 179] width 99 height 14
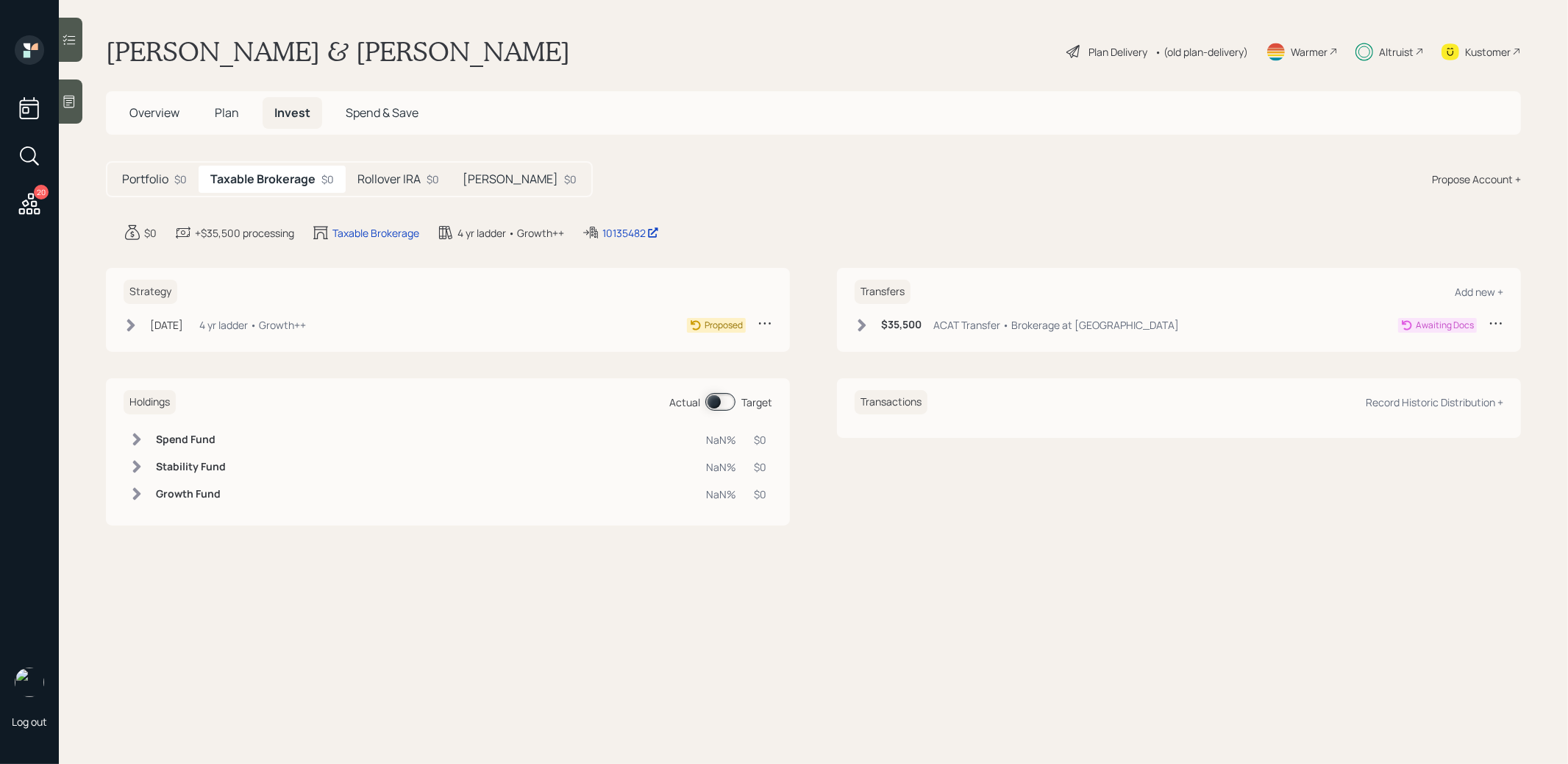
click at [865, 322] on icon at bounding box center [862, 325] width 8 height 12
